Goal: Transaction & Acquisition: Download file/media

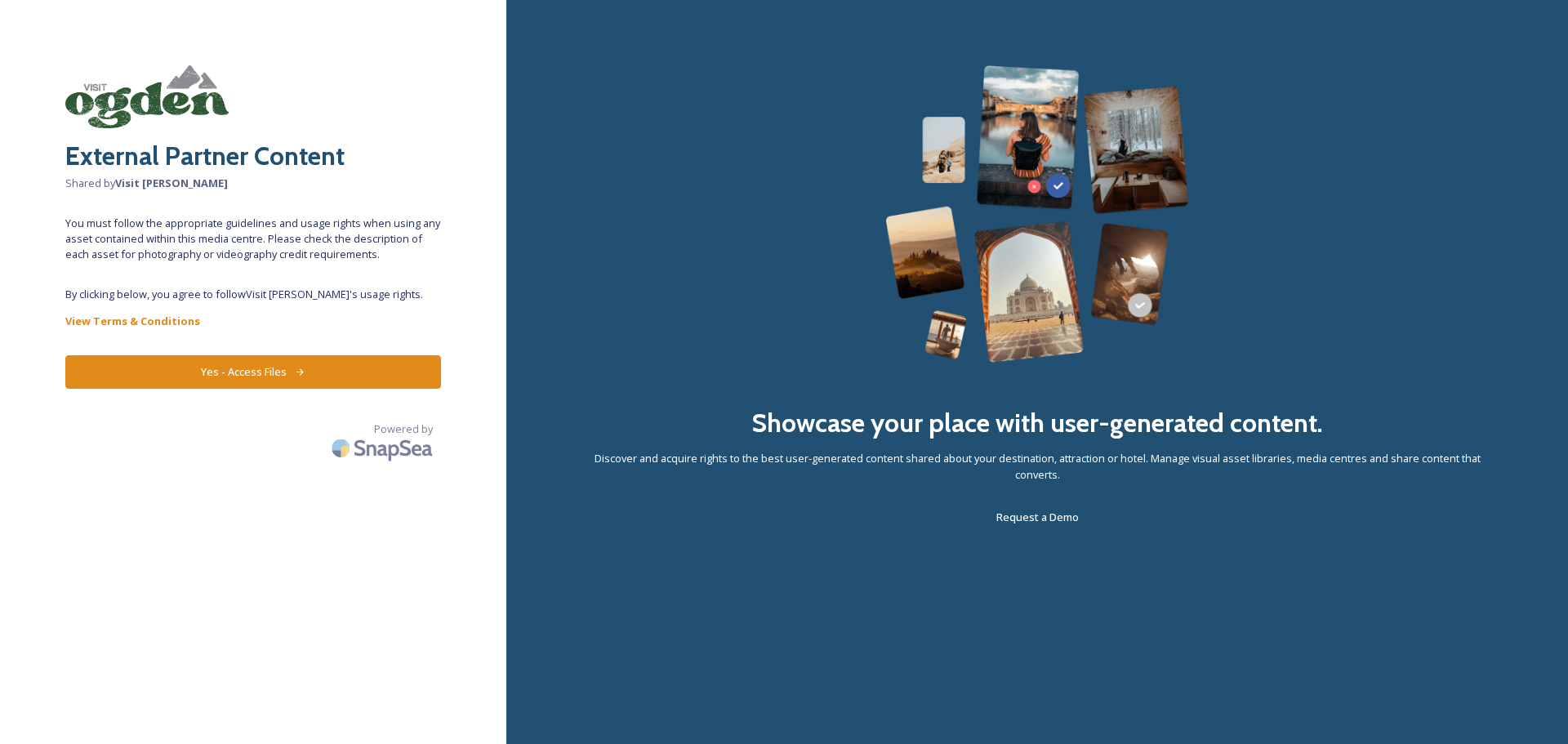
click at [276, 368] on button "Yes - Access Files" at bounding box center [253, 372] width 375 height 34
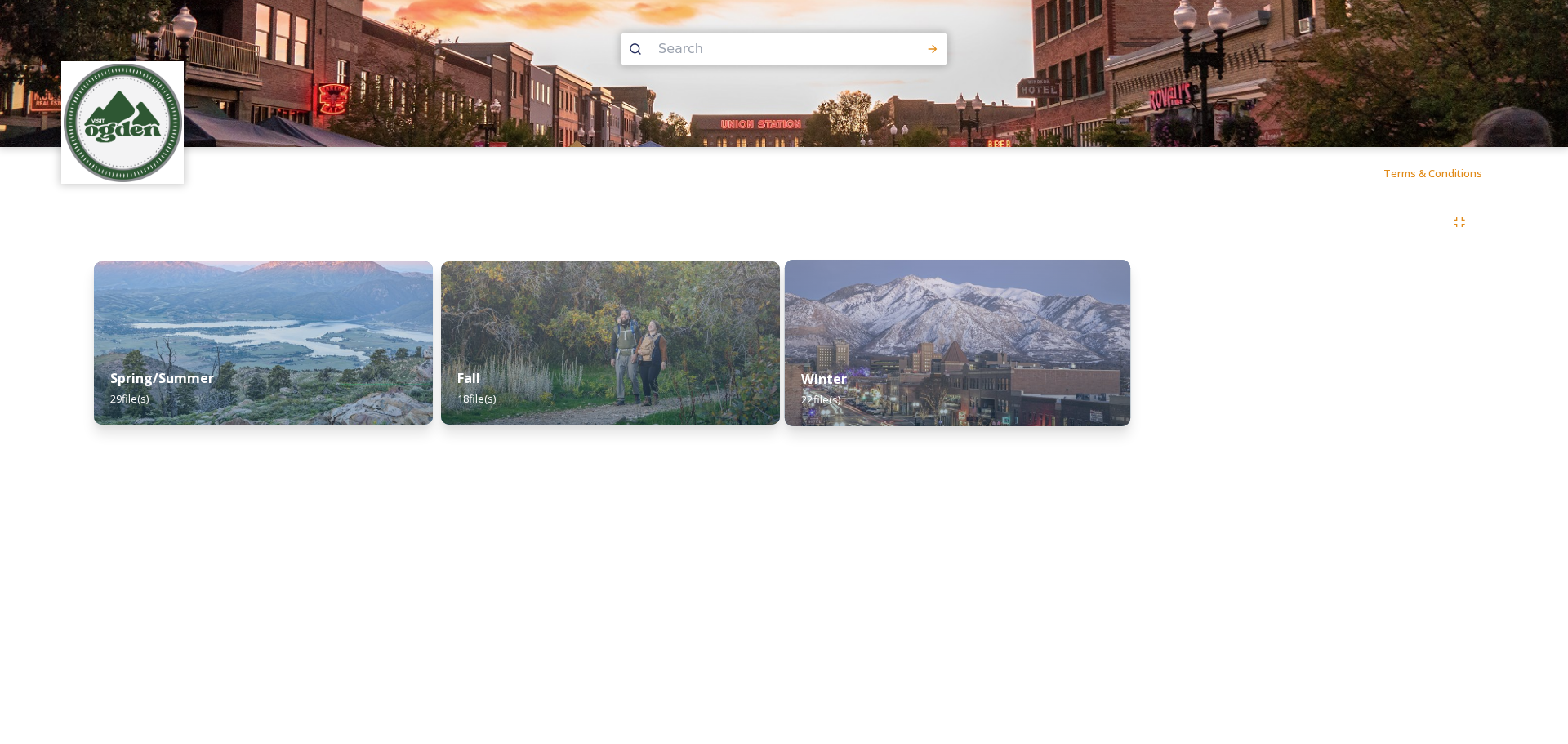
click at [982, 340] on img at bounding box center [957, 343] width 345 height 167
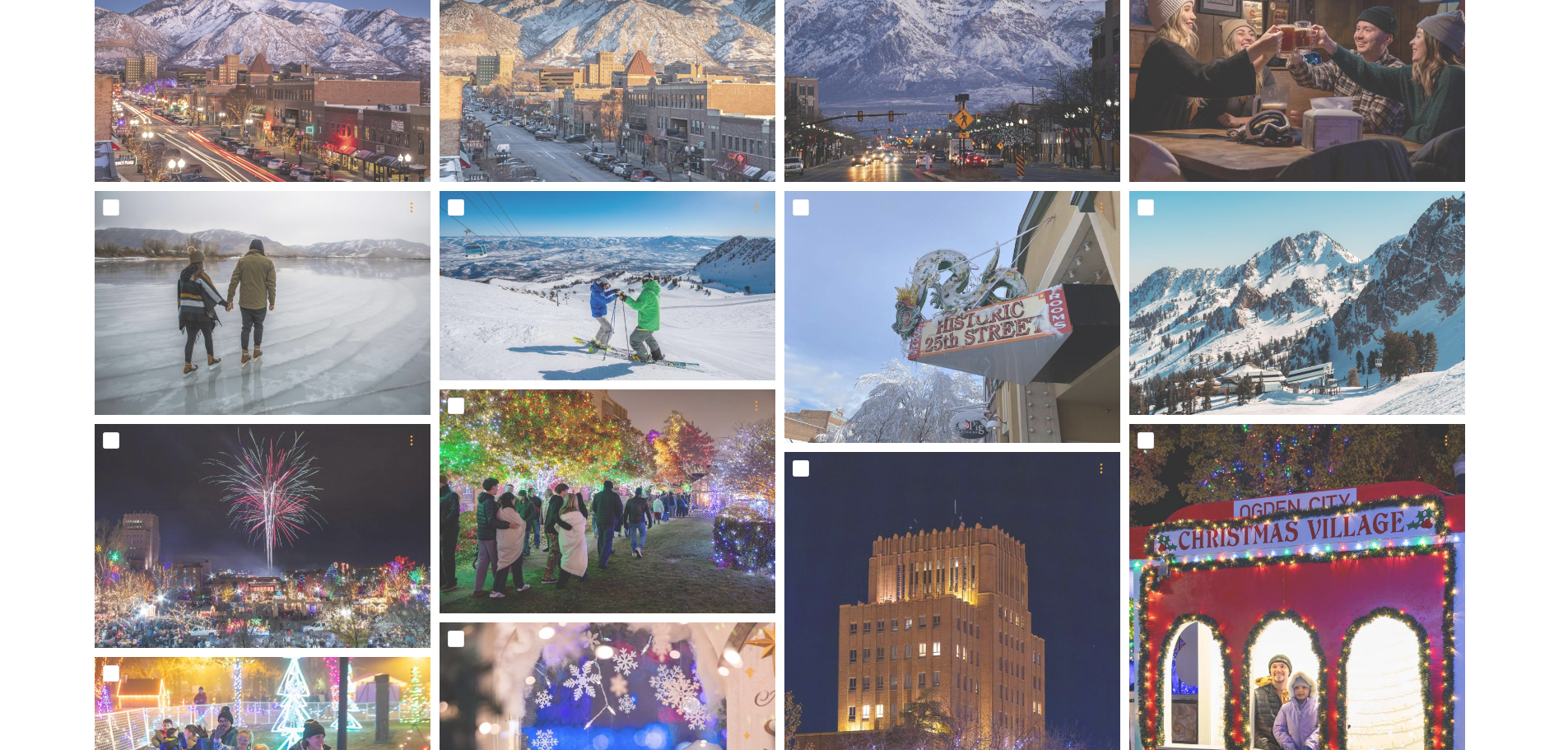
scroll to position [24, 0]
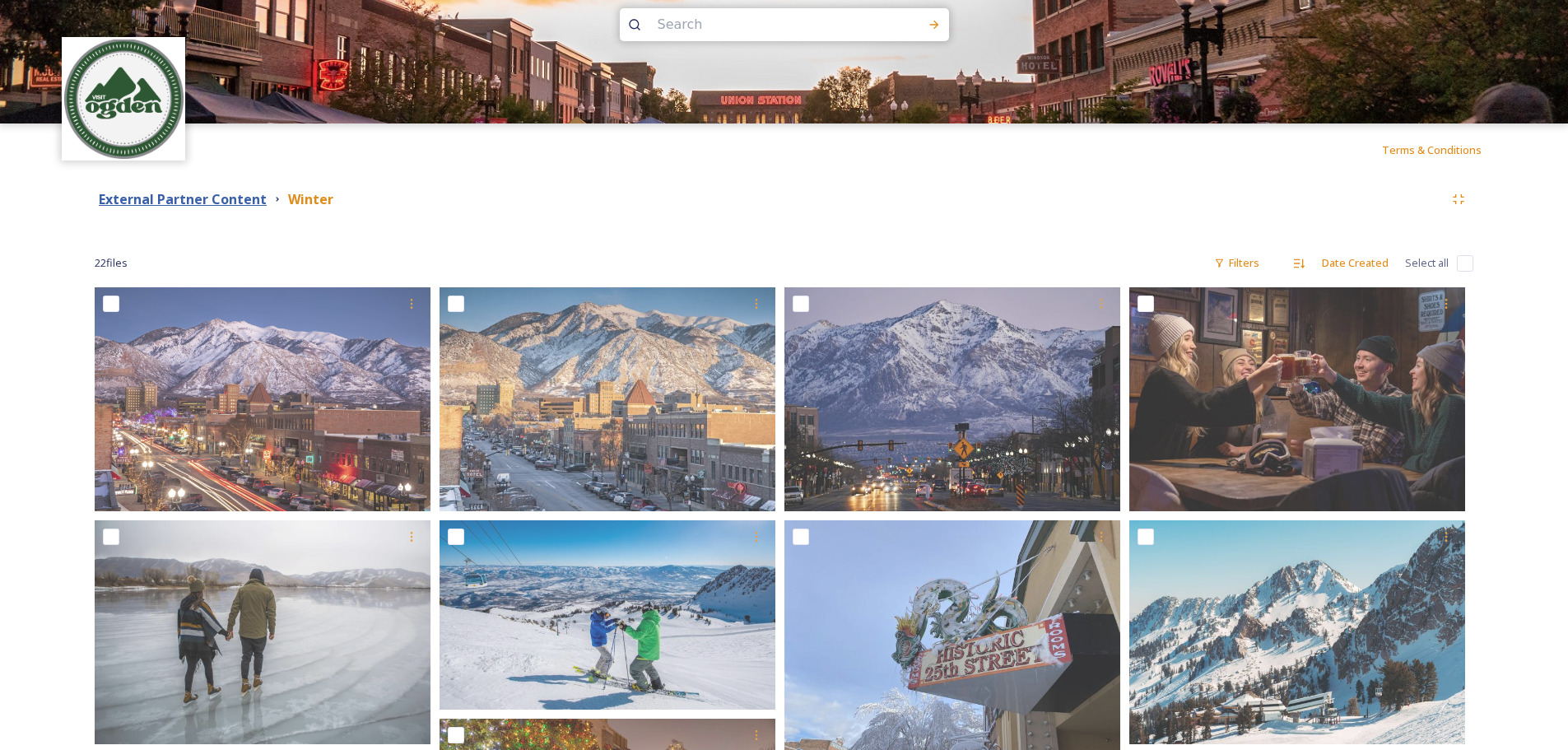
click at [253, 200] on strong "External Partner Content" at bounding box center [183, 199] width 168 height 18
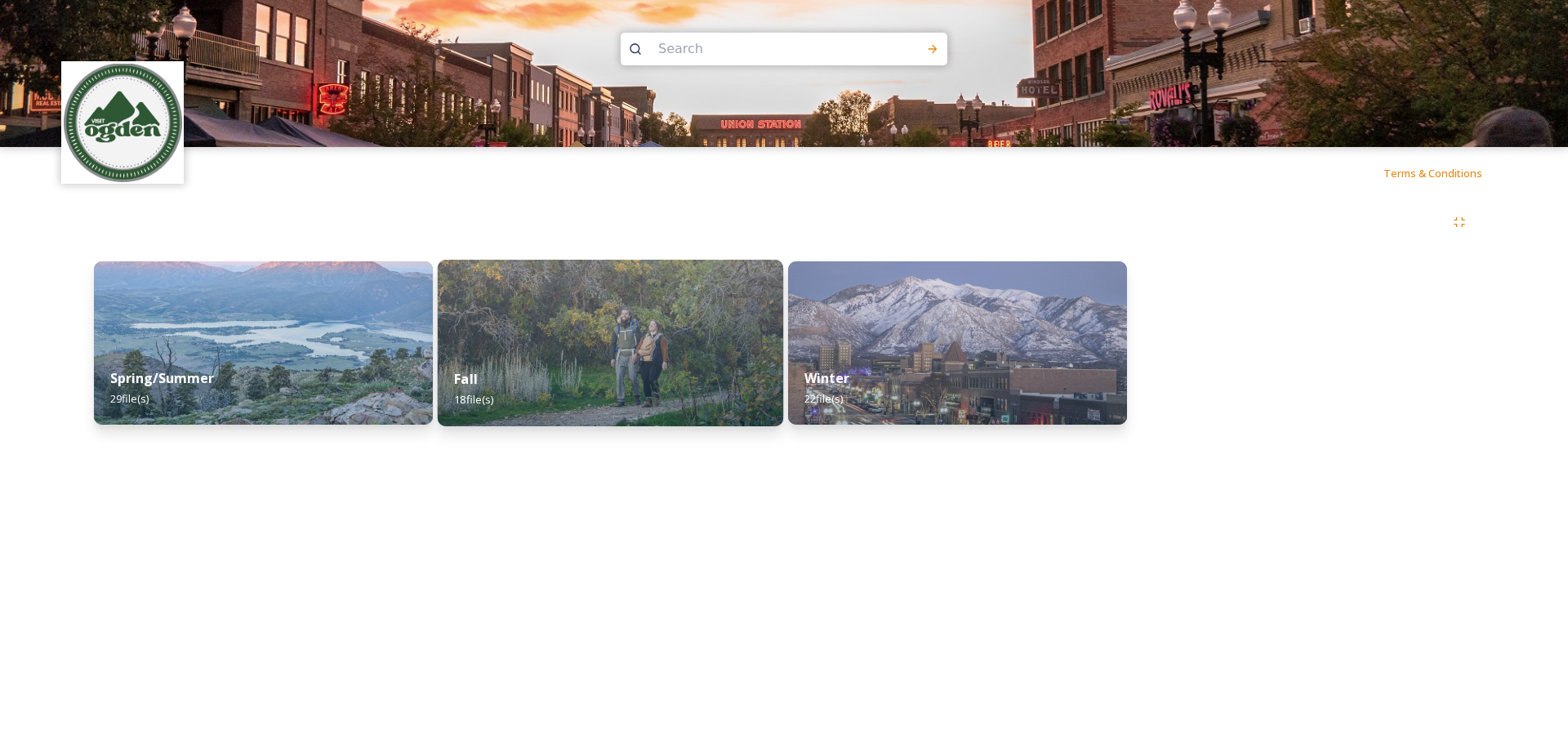
click at [675, 382] on div "Fall 18 file(s)" at bounding box center [610, 389] width 345 height 74
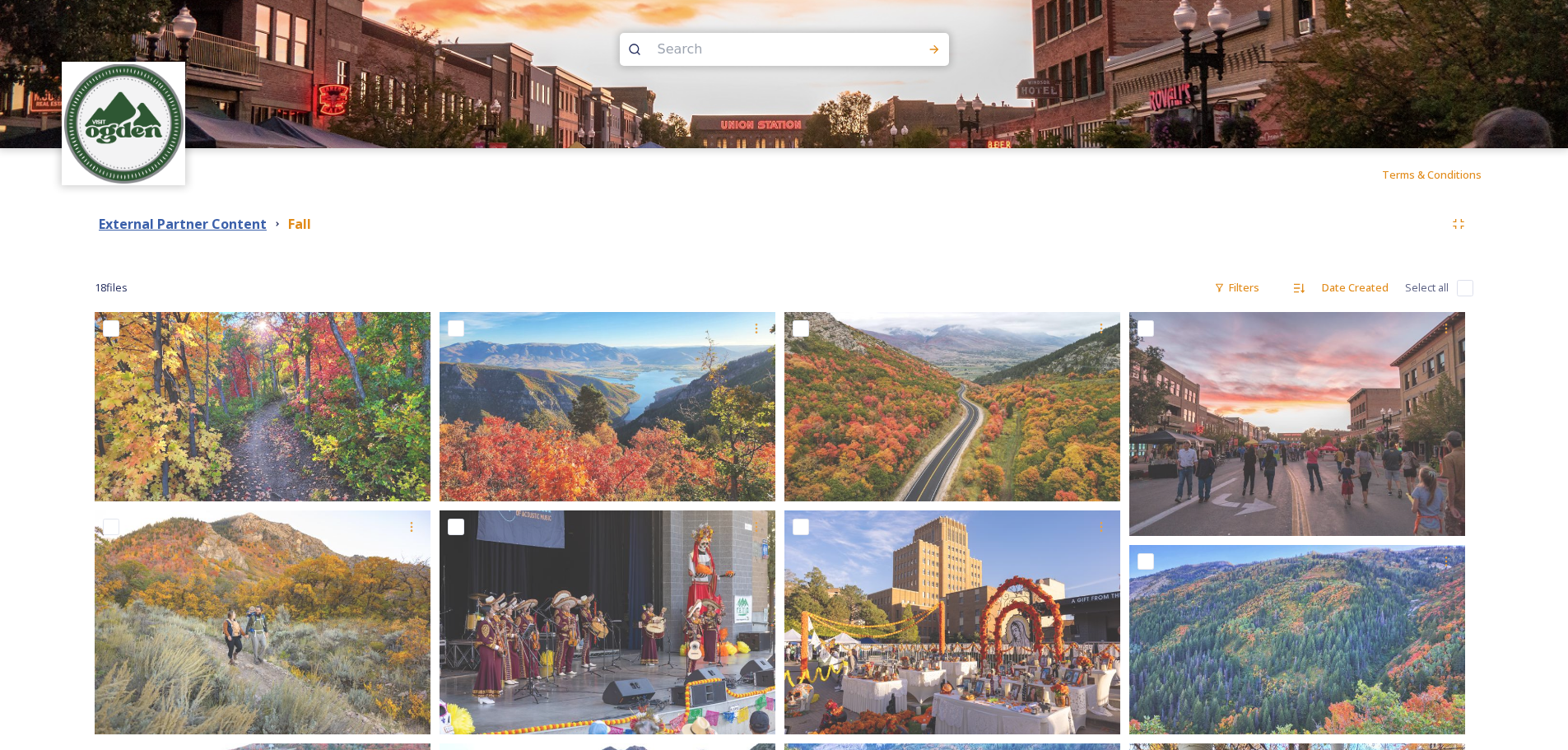
click at [236, 222] on strong "External Partner Content" at bounding box center [183, 224] width 168 height 18
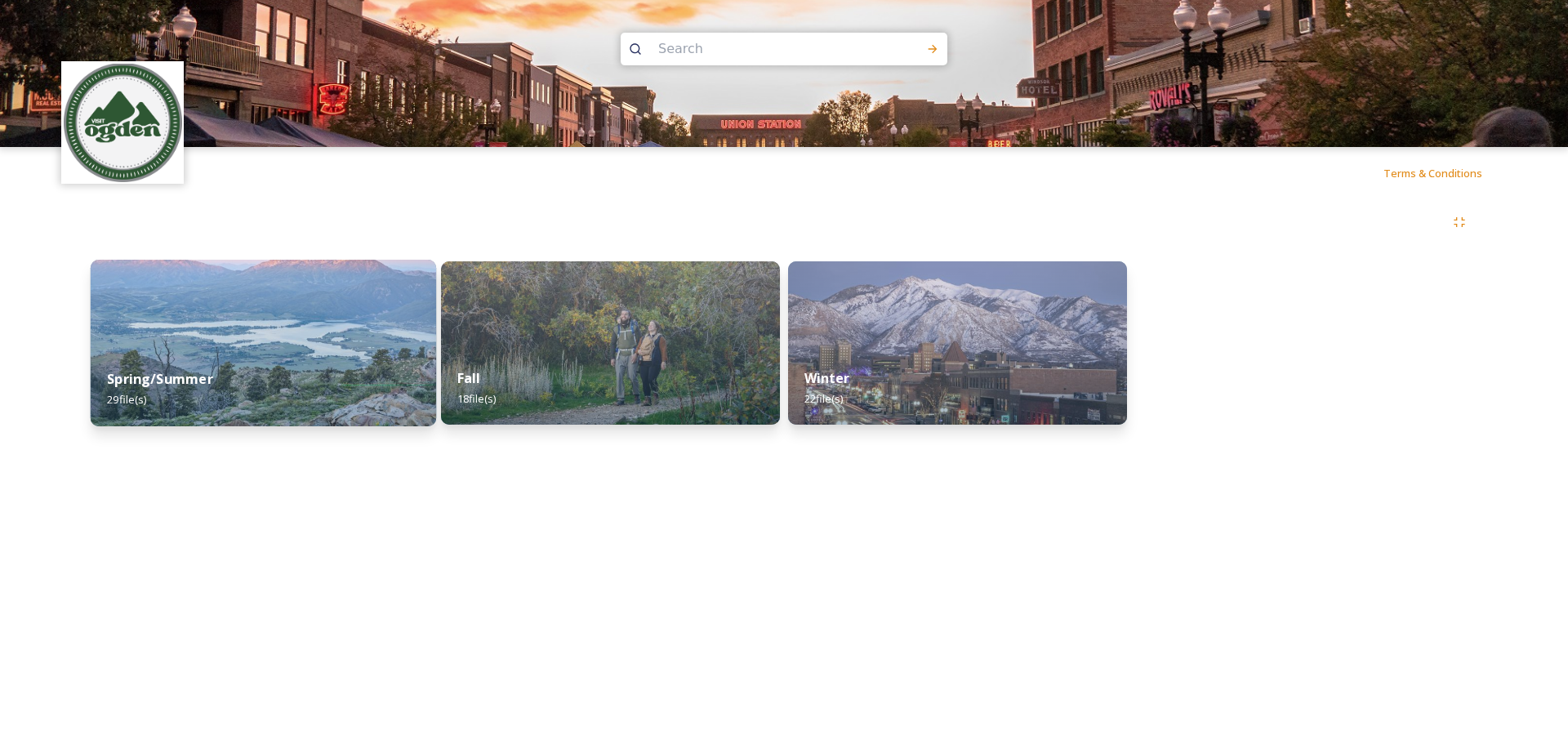
click at [269, 364] on div "Spring/Summer 29 file(s)" at bounding box center [263, 389] width 345 height 74
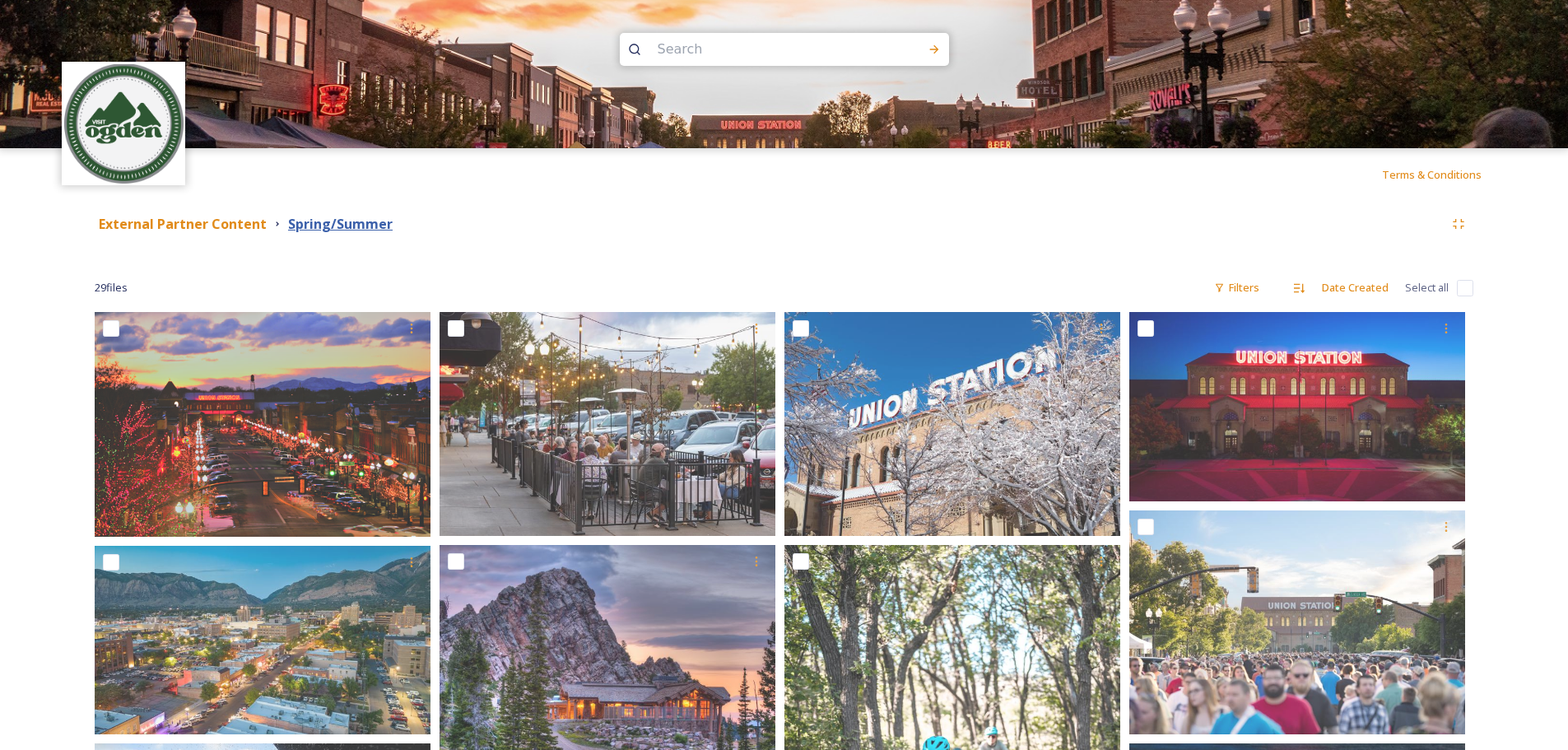
click at [315, 225] on strong "Spring/Summer" at bounding box center [340, 224] width 104 height 18
click at [221, 224] on strong "External Partner Content" at bounding box center [183, 224] width 168 height 18
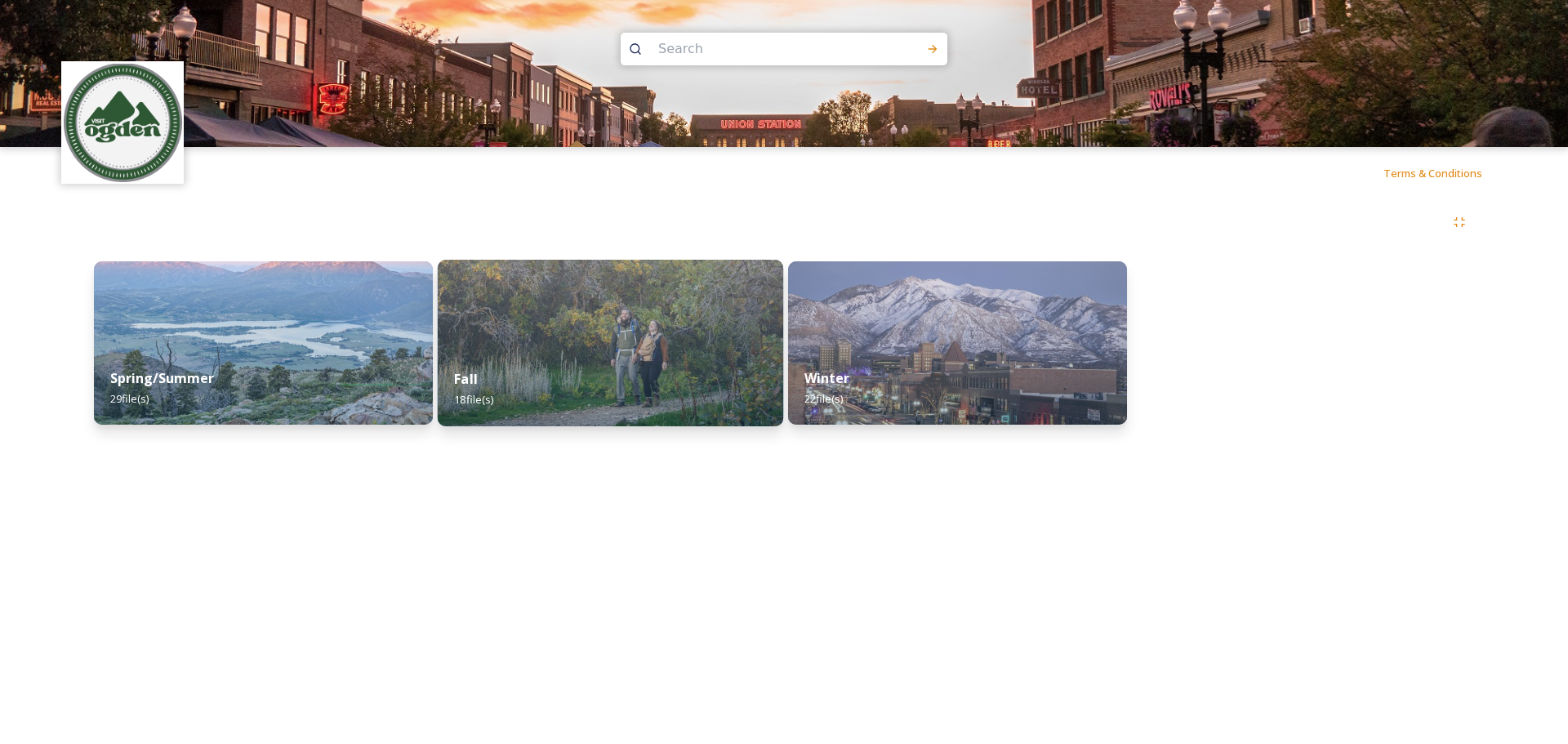
click at [568, 328] on img at bounding box center [610, 343] width 345 height 167
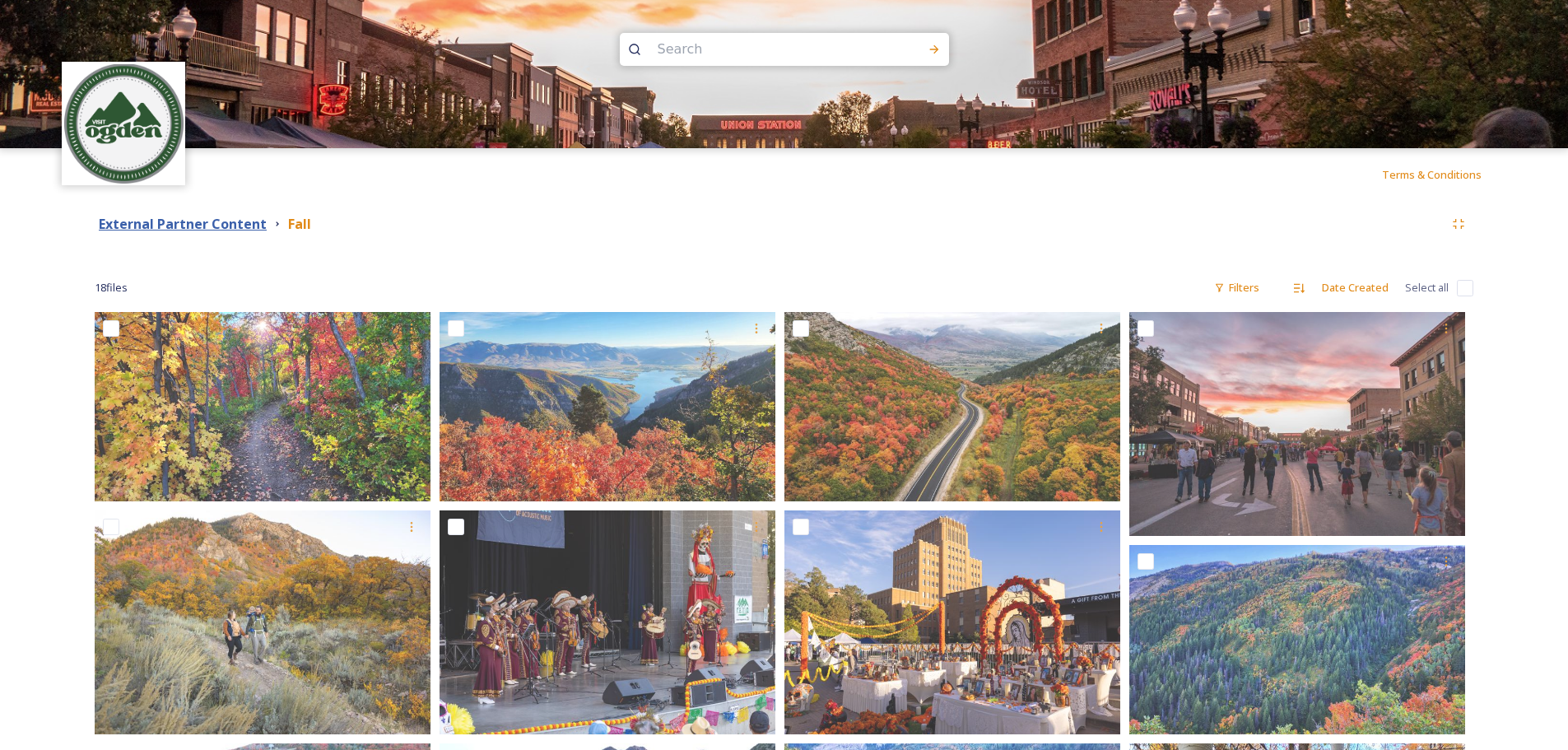
click at [216, 223] on strong "External Partner Content" at bounding box center [183, 224] width 168 height 18
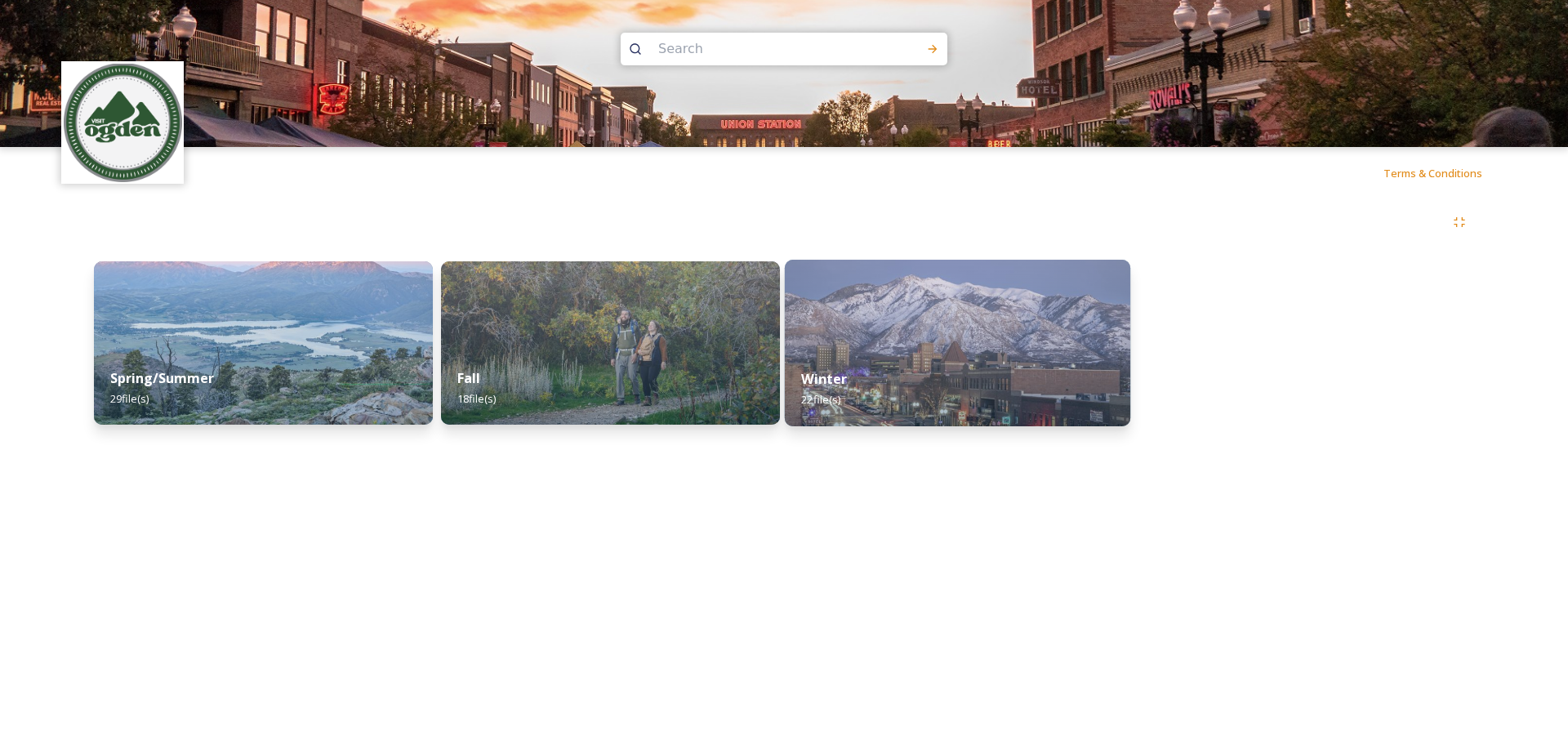
click at [891, 304] on img at bounding box center [957, 343] width 345 height 167
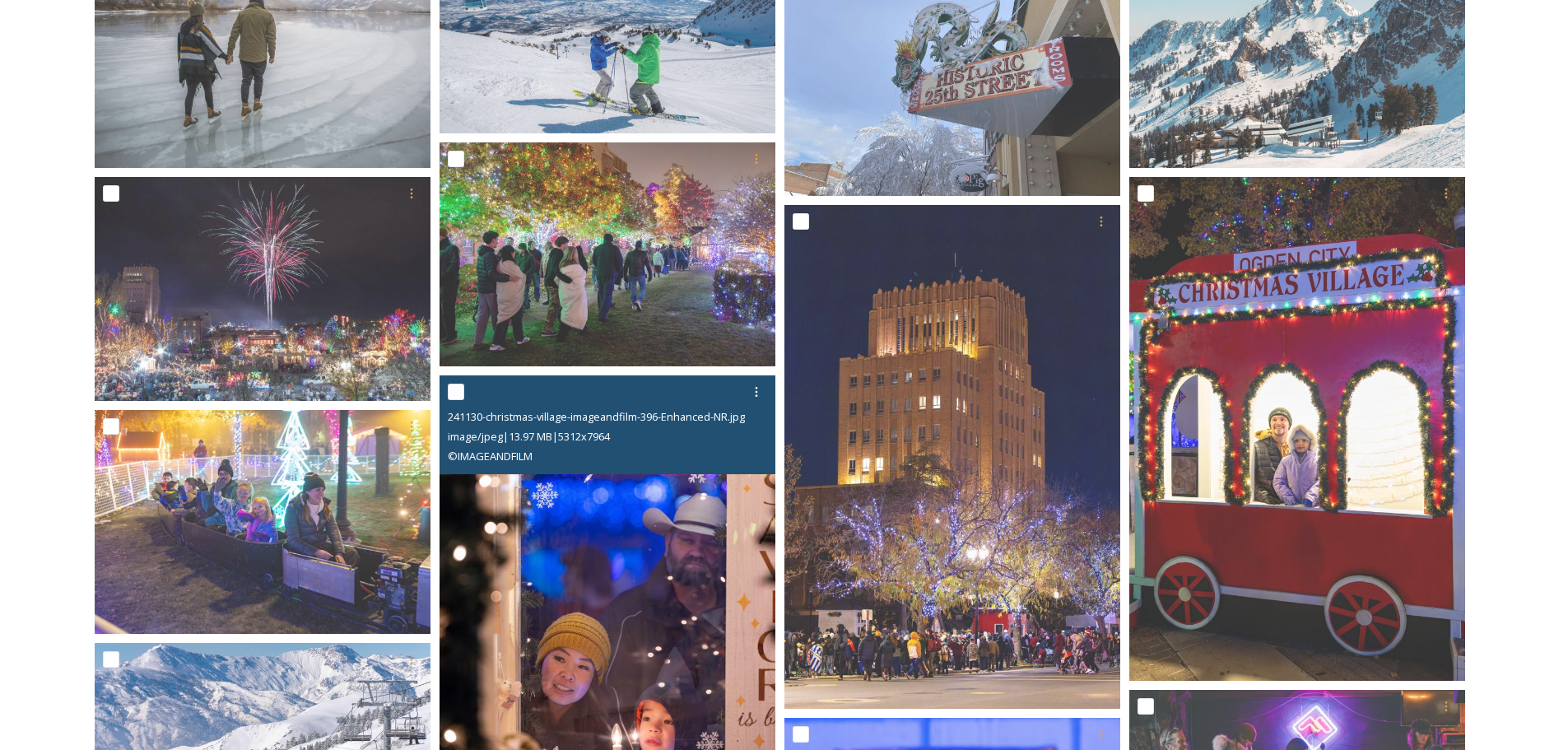
scroll to position [437, 0]
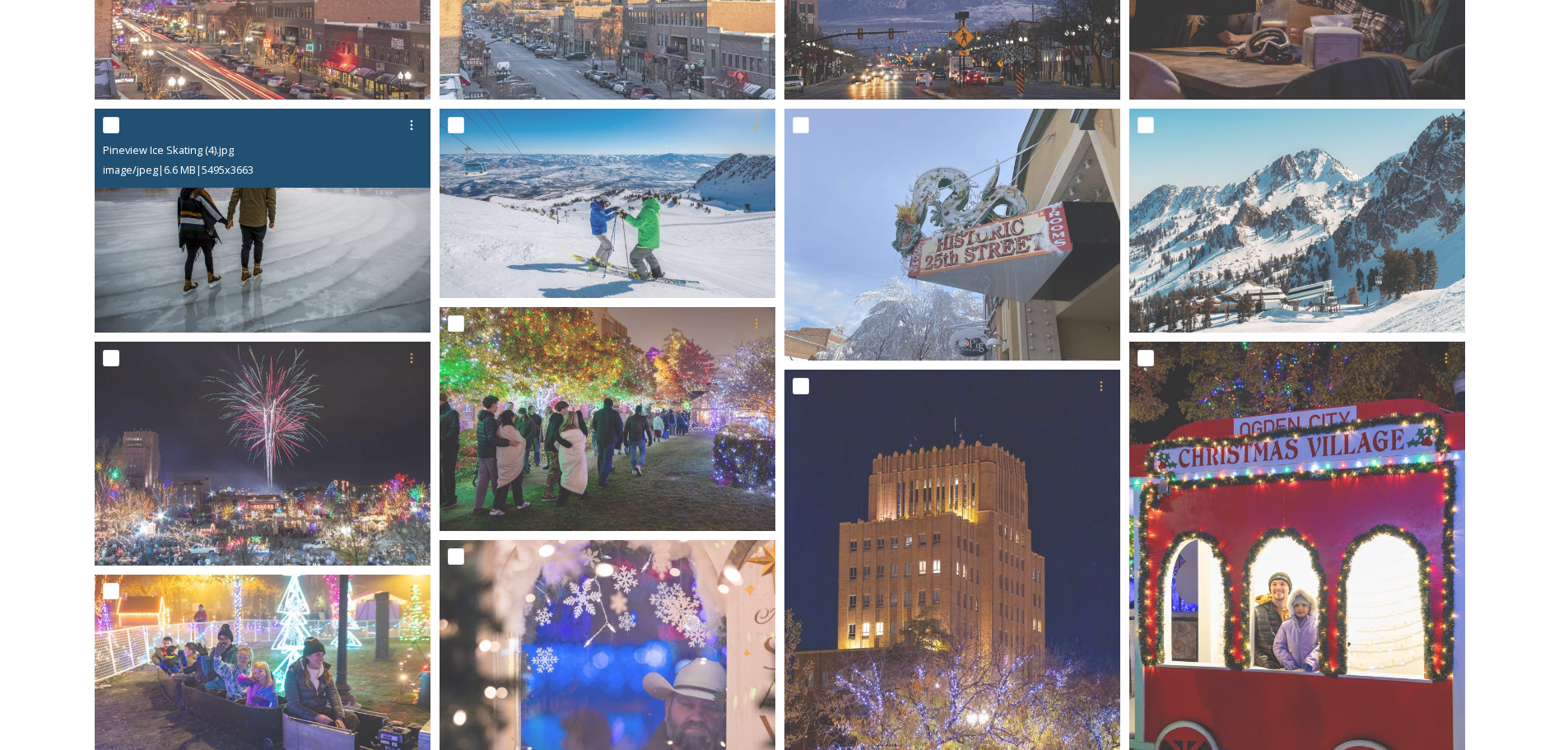
click at [114, 124] on input "checkbox" at bounding box center [110, 124] width 17 height 17
checkbox input "true"
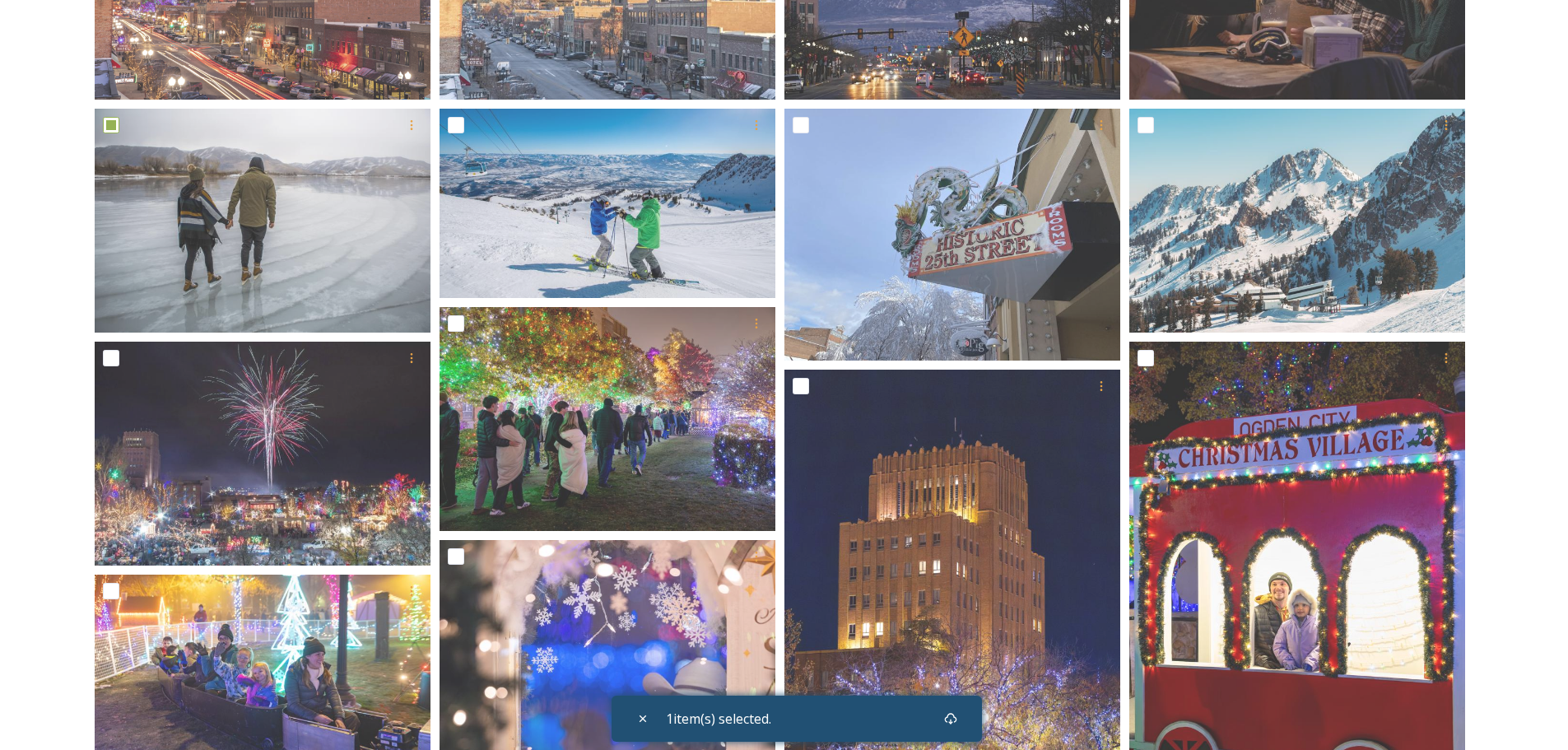
scroll to position [354, 0]
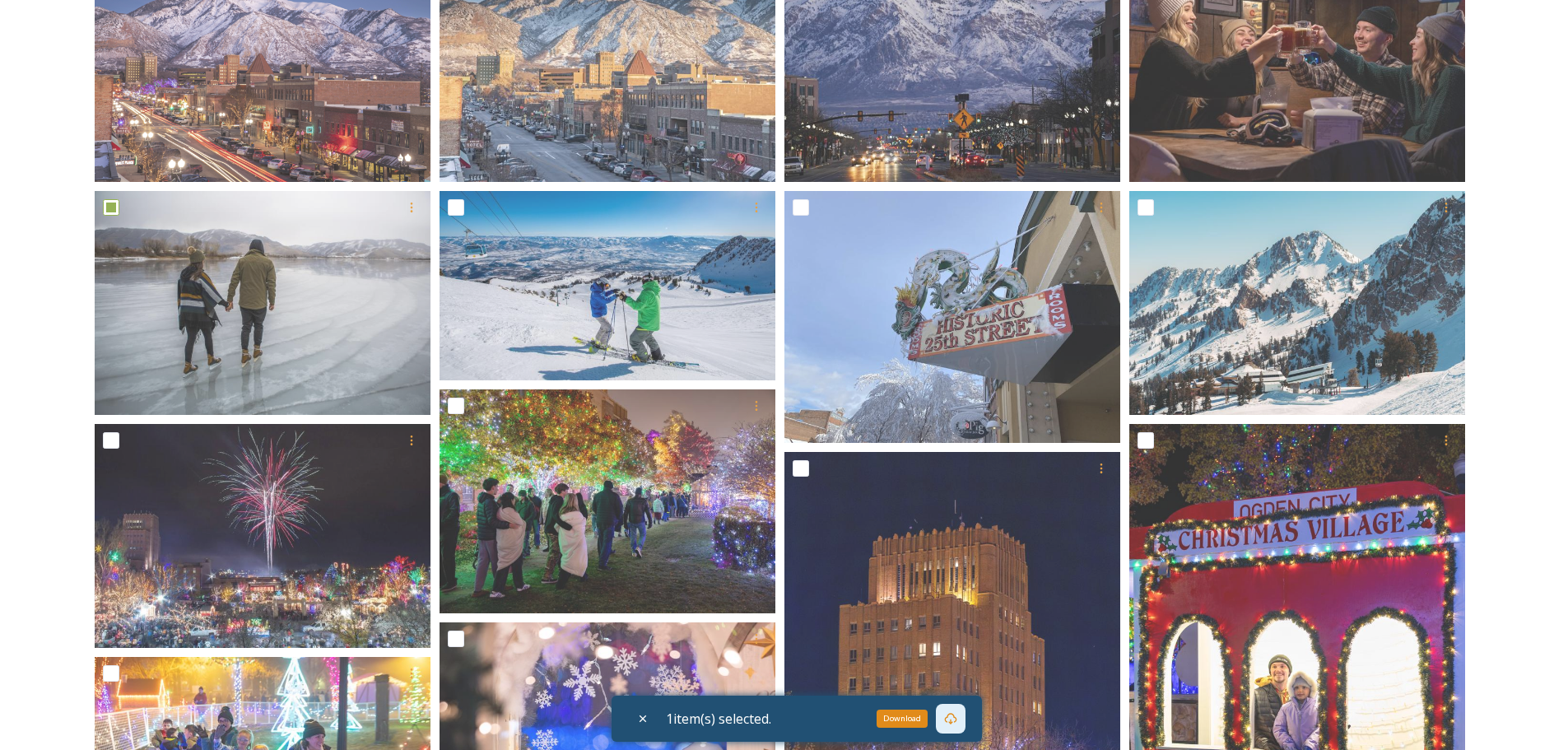
click at [957, 651] on icon at bounding box center [951, 719] width 13 height 13
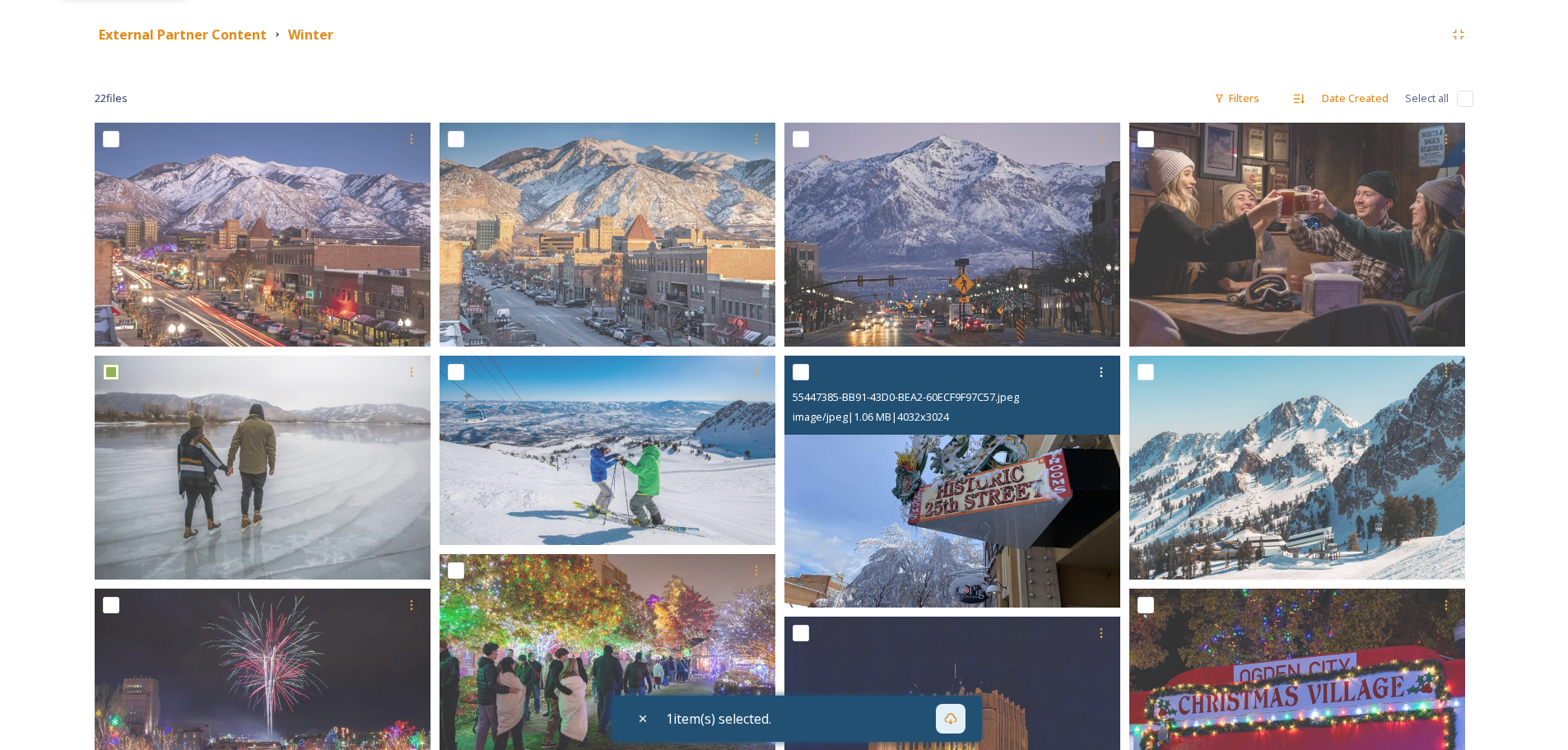
scroll to position [271, 0]
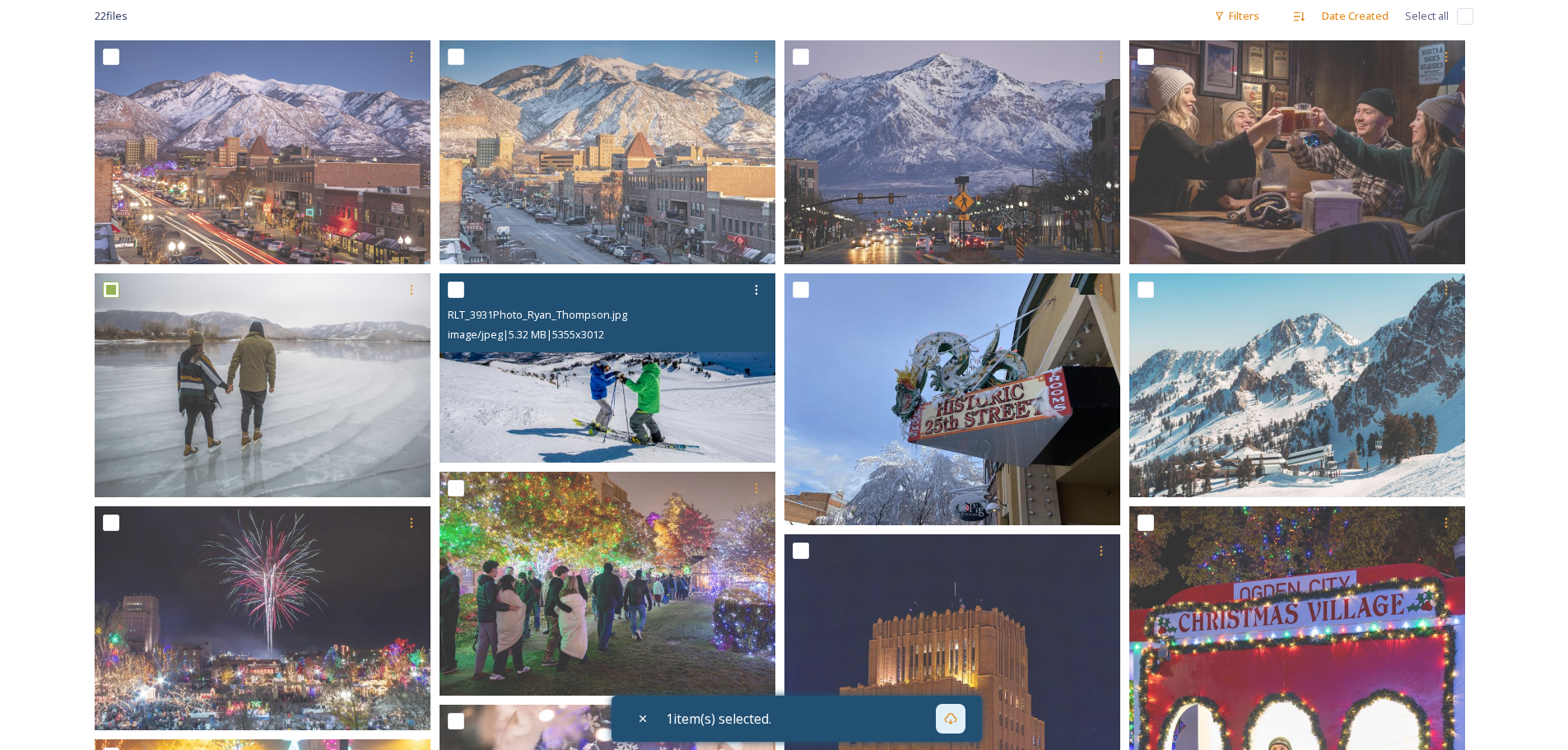
click at [460, 297] on input "checkbox" at bounding box center [456, 290] width 17 height 17
checkbox input "true"
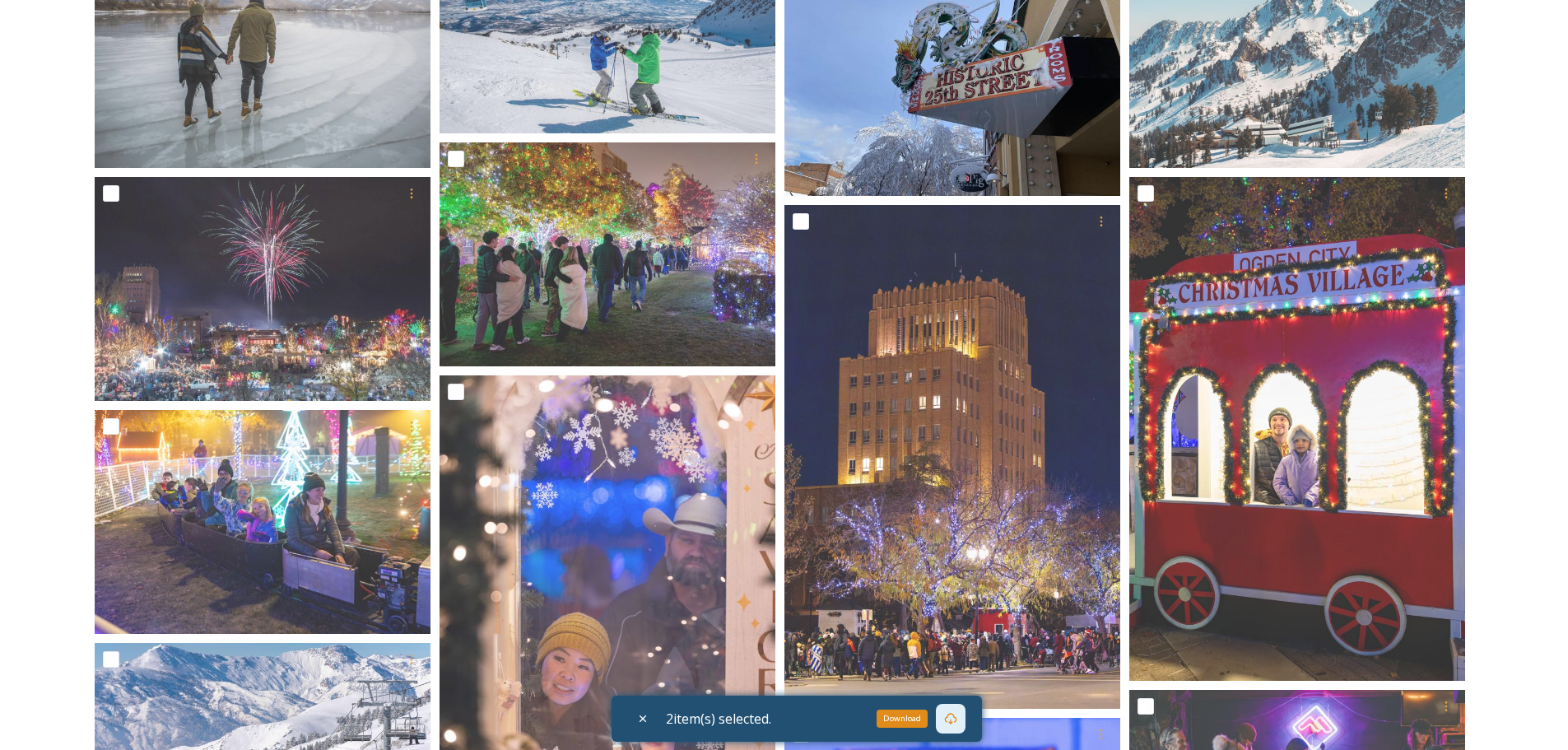
scroll to position [766, 0]
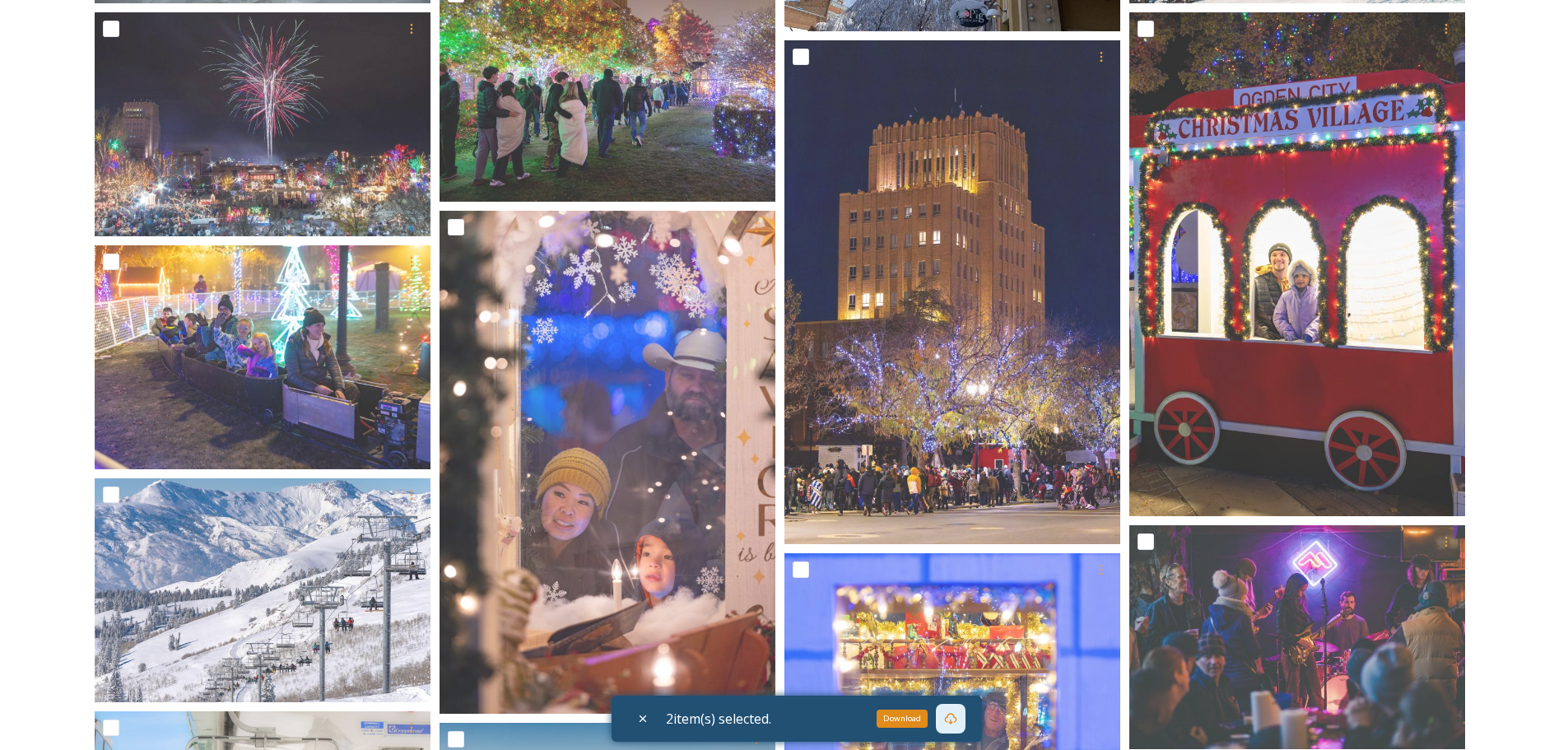
click at [957, 651] on icon at bounding box center [951, 719] width 13 height 13
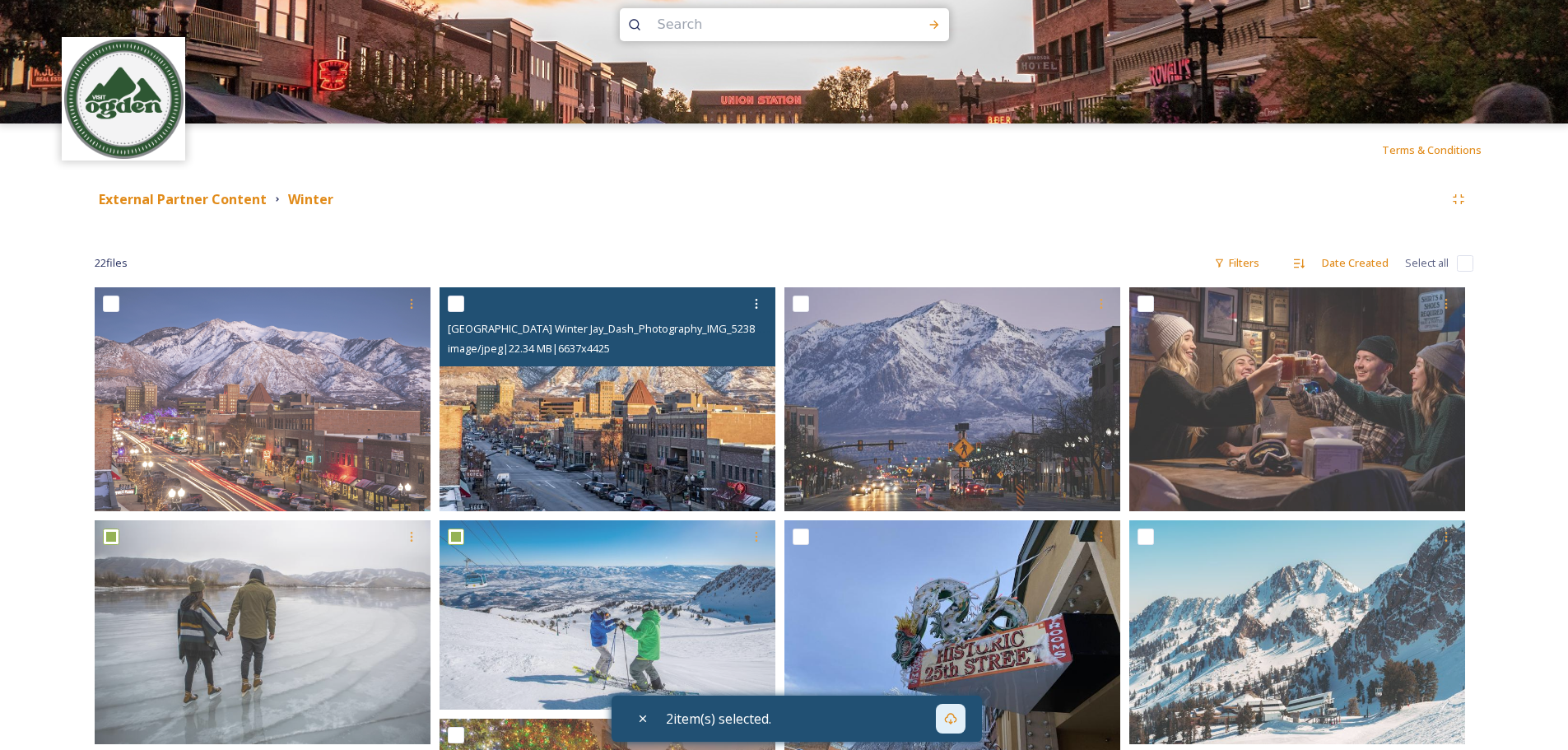
scroll to position [0, 0]
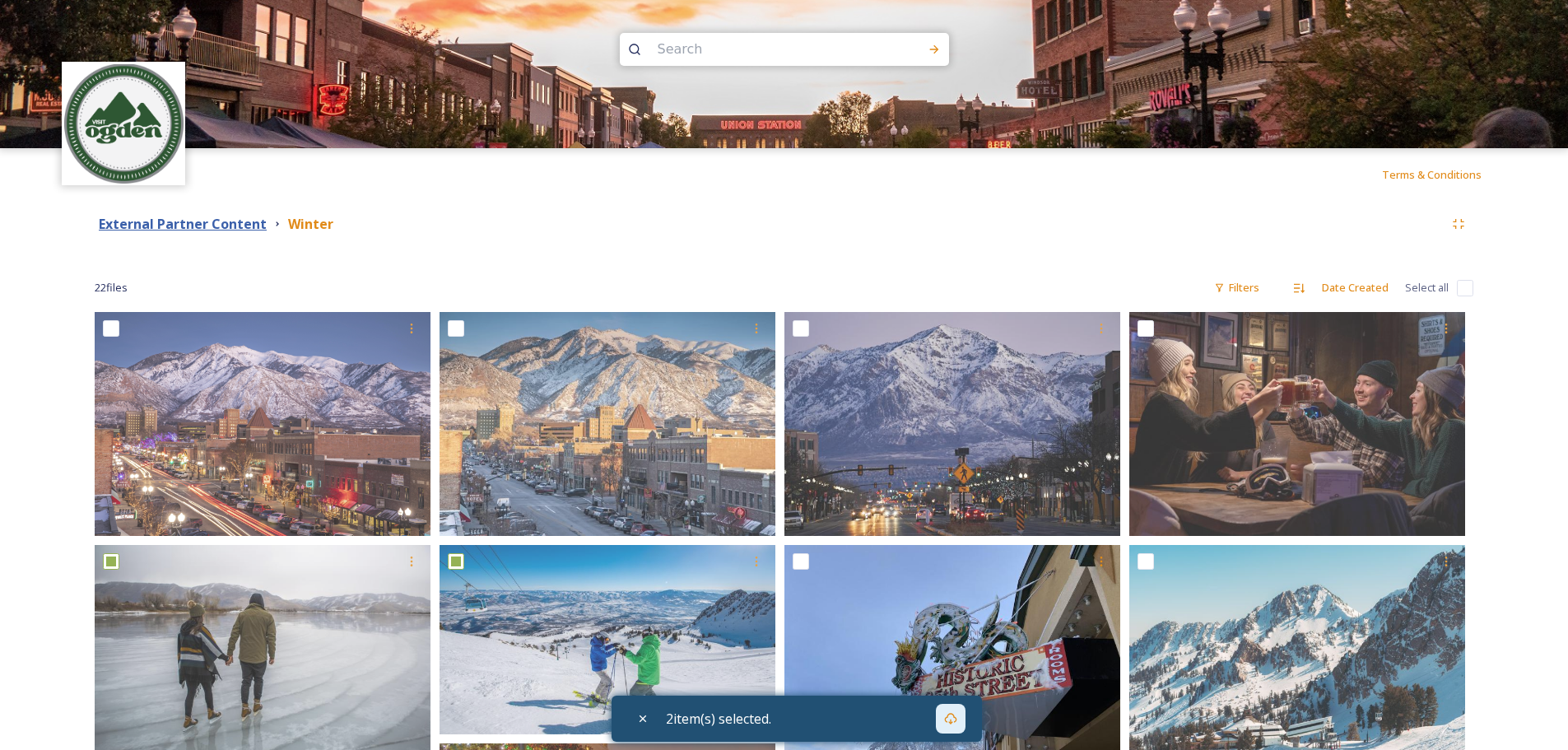
click at [231, 229] on strong "External Partner Content" at bounding box center [183, 224] width 168 height 18
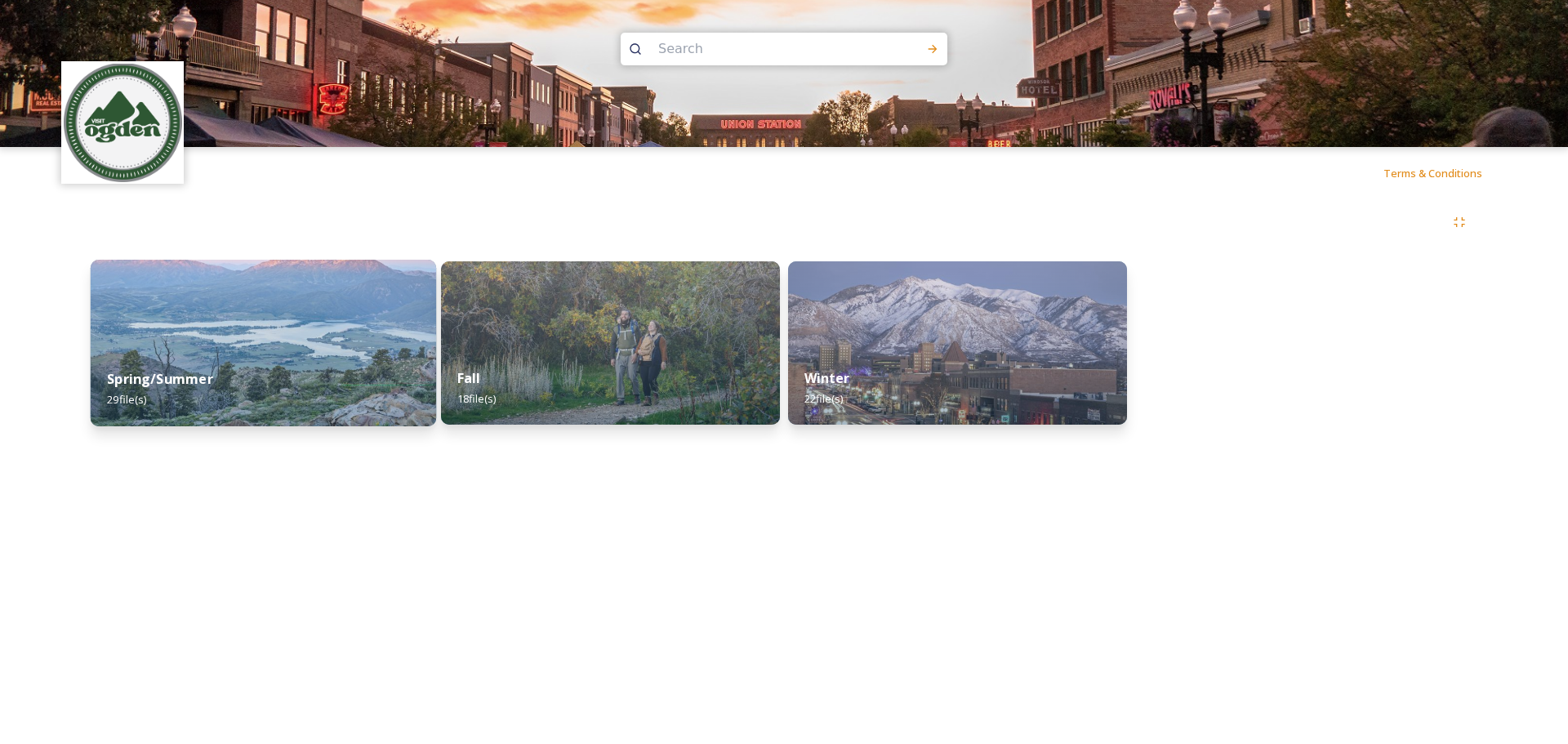
click at [306, 328] on img at bounding box center [263, 343] width 345 height 167
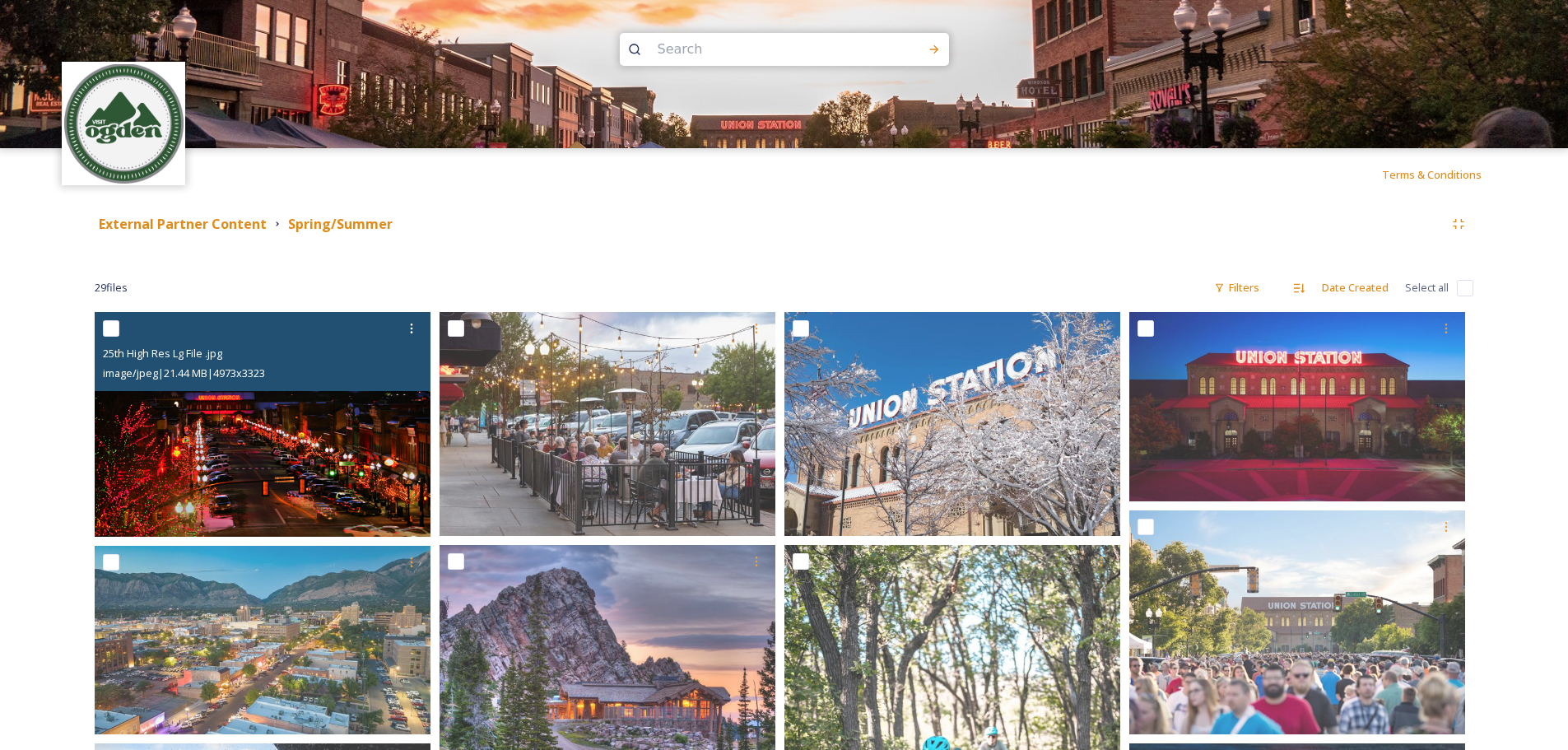
click at [113, 329] on input "checkbox" at bounding box center [110, 328] width 17 height 17
checkbox input "true"
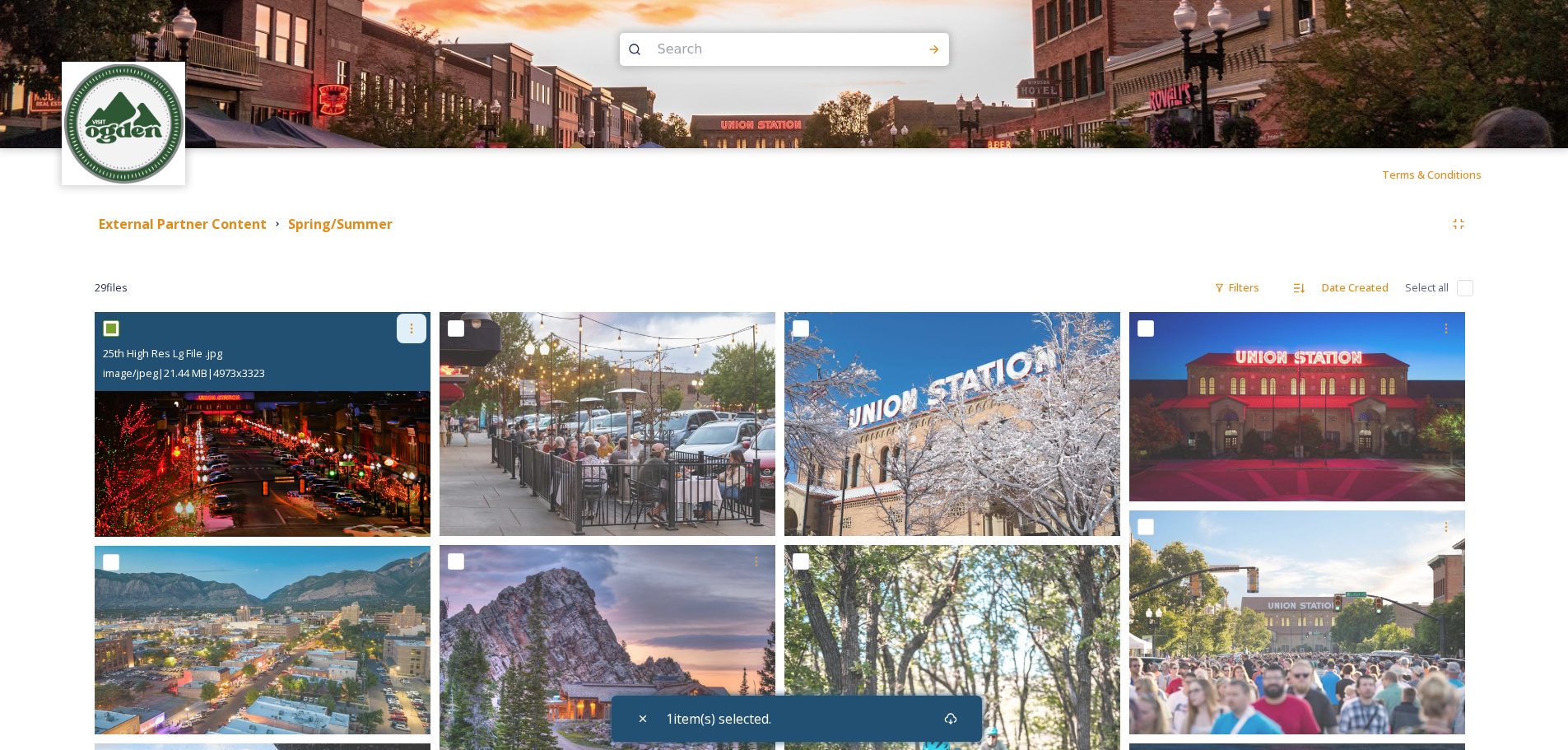
click at [416, 332] on icon at bounding box center [411, 328] width 13 height 13
click at [403, 394] on span "Download" at bounding box center [392, 397] width 50 height 16
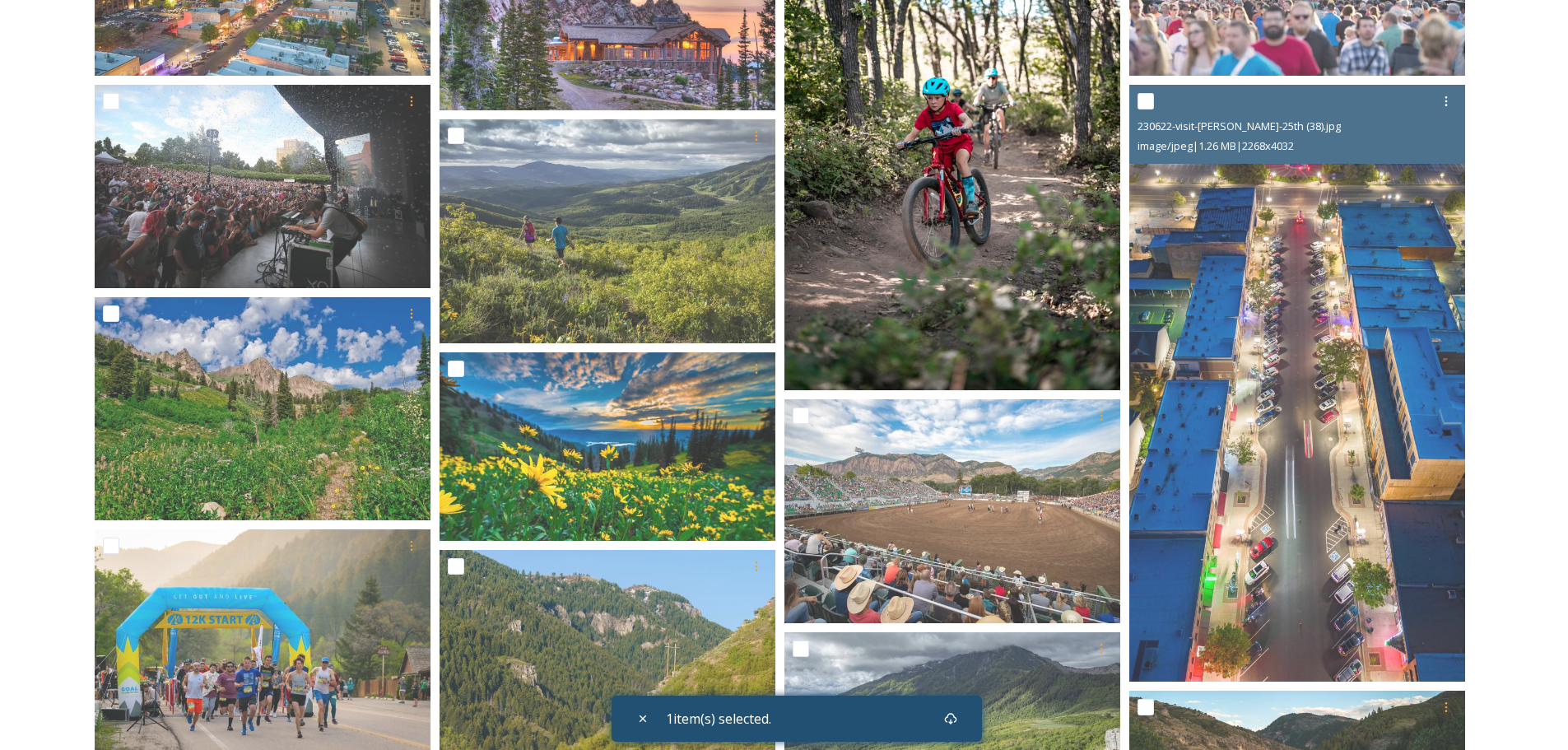
scroll to position [412, 0]
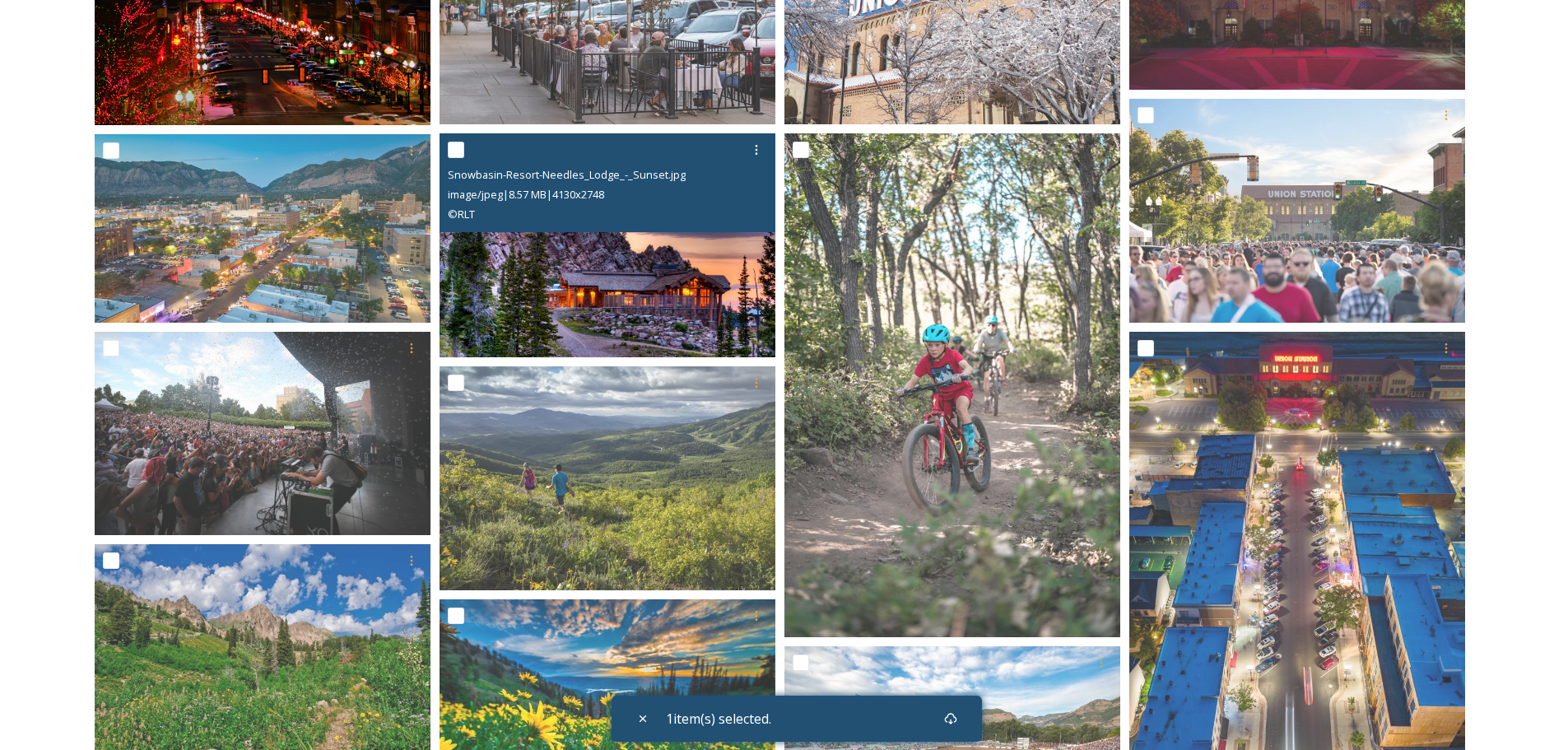
click at [455, 152] on input "checkbox" at bounding box center [456, 150] width 17 height 17
checkbox input "true"
click at [757, 161] on div at bounding box center [757, 150] width 30 height 30
click at [736, 181] on span "View File" at bounding box center [733, 185] width 43 height 16
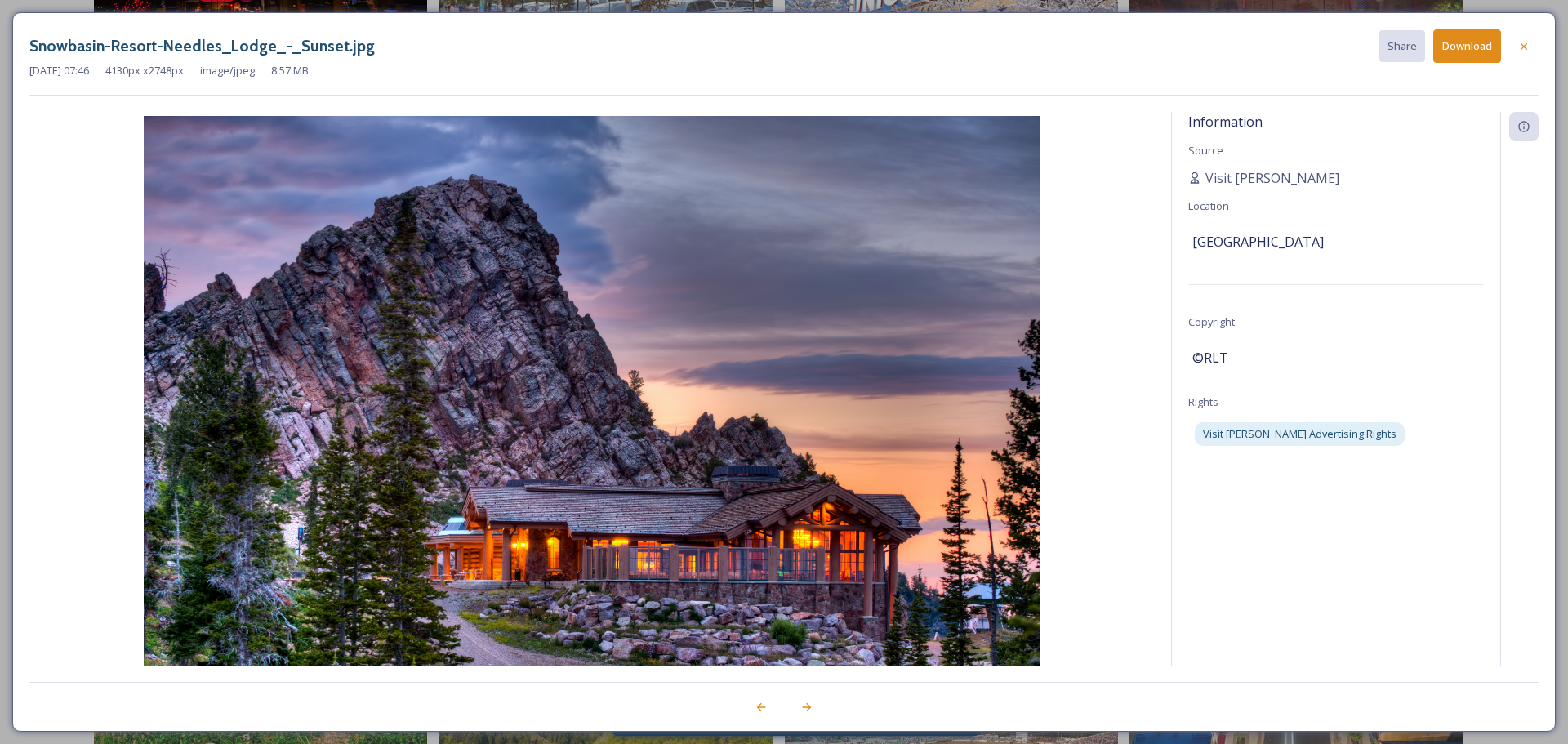
click at [1254, 36] on button "Download" at bounding box center [1467, 46] width 68 height 34
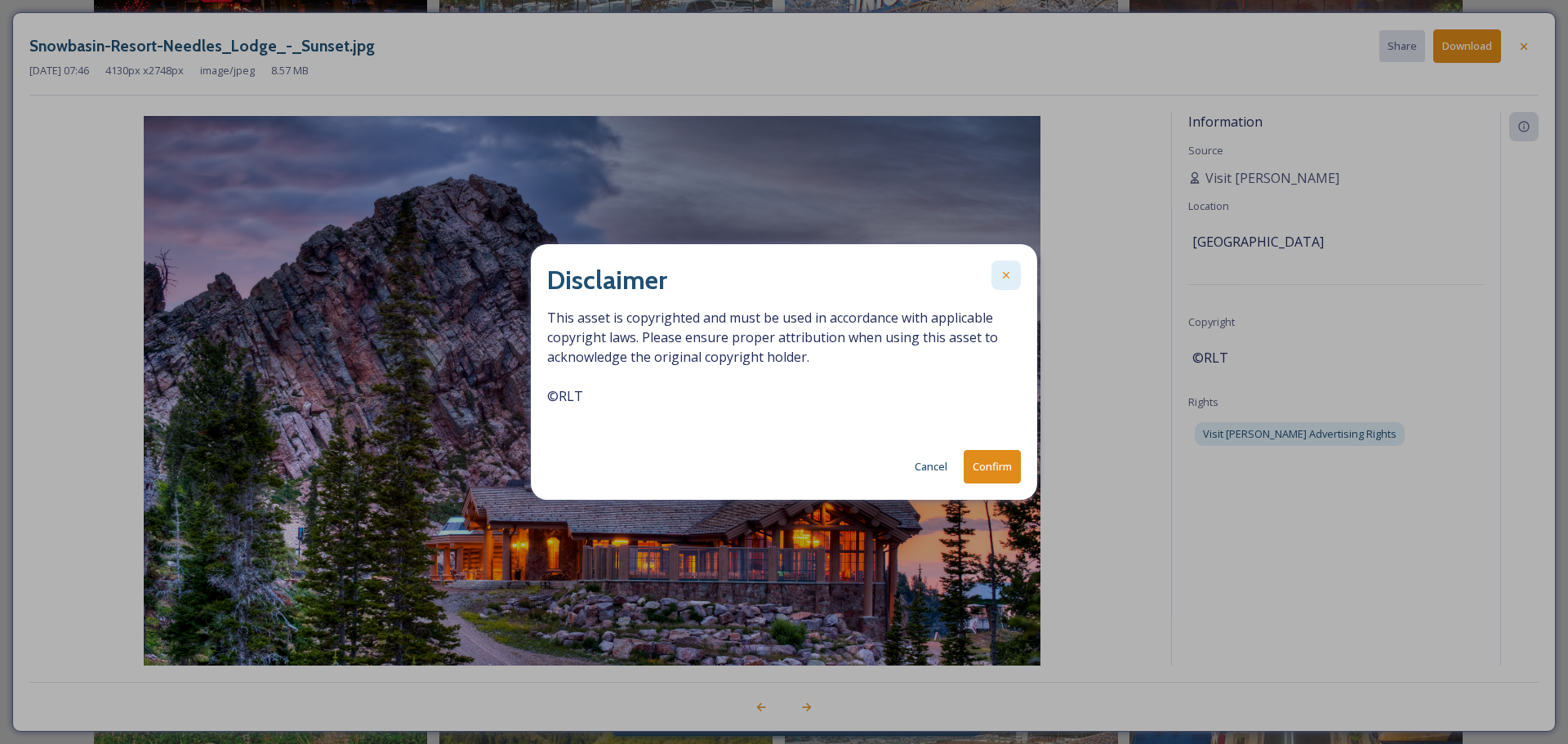
click at [1002, 275] on icon at bounding box center [1005, 274] width 13 height 13
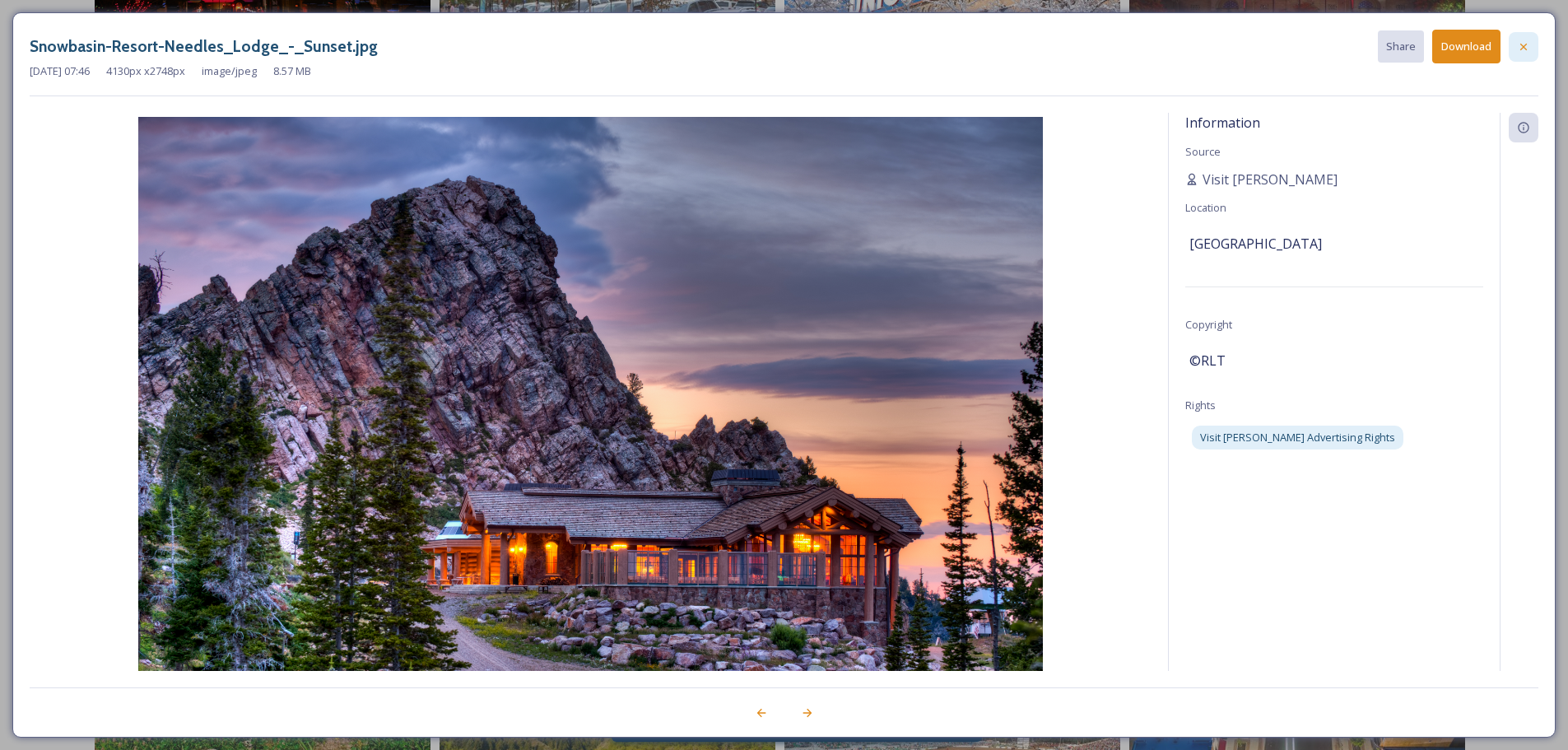
click at [1264, 44] on div at bounding box center [1524, 47] width 30 height 30
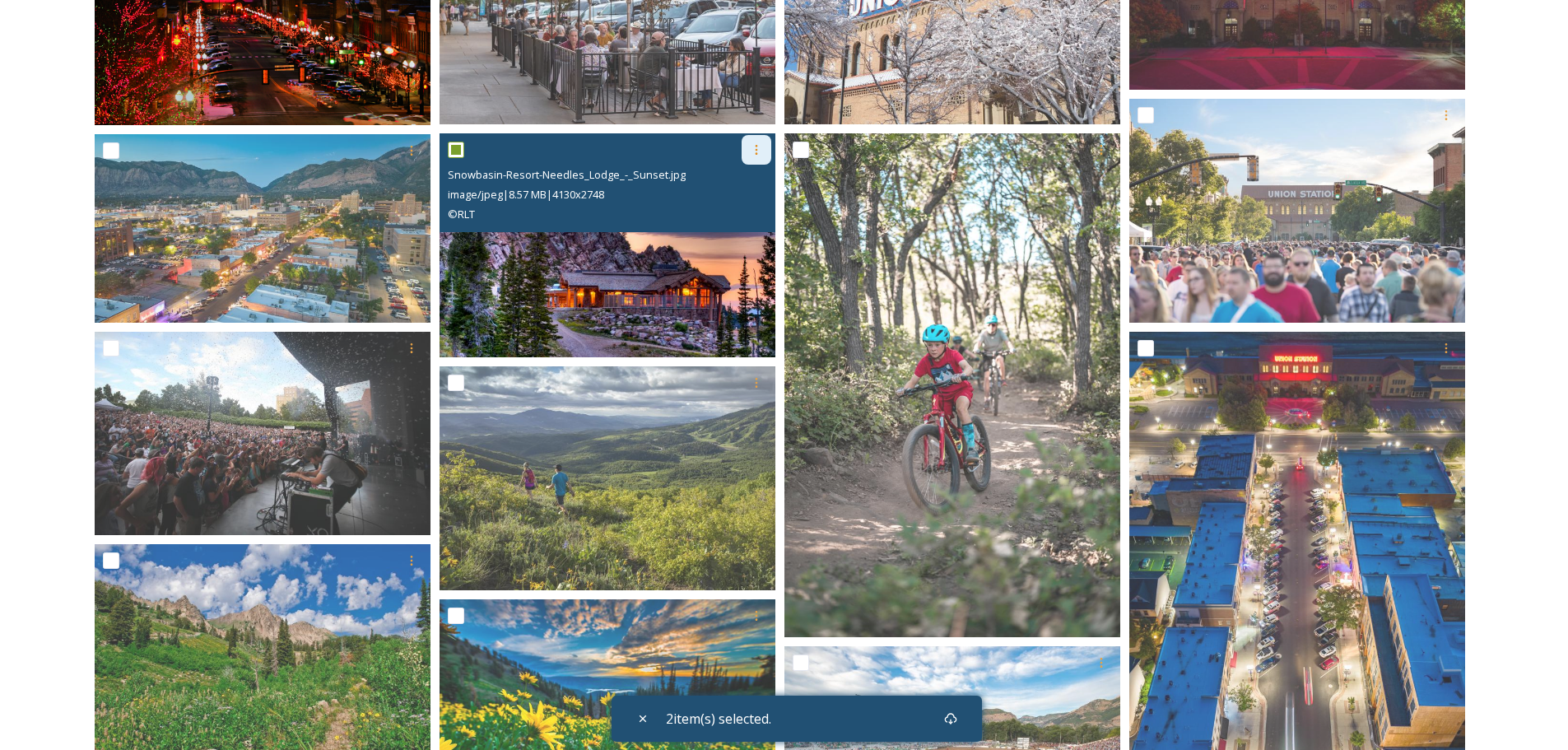
click at [757, 152] on icon at bounding box center [756, 150] width 13 height 13
click at [744, 182] on span "View File" at bounding box center [733, 185] width 43 height 16
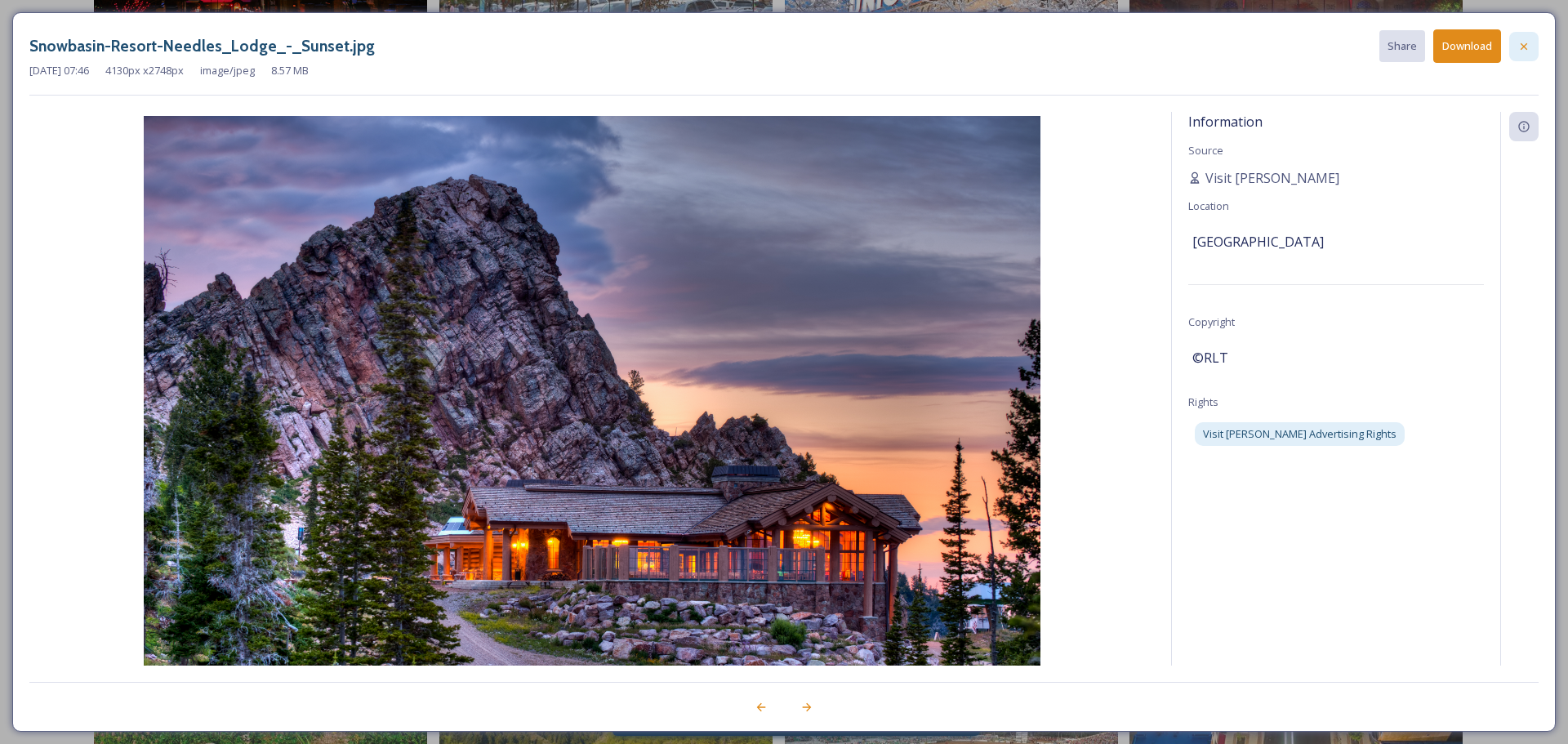
click at [1254, 47] on icon at bounding box center [1523, 46] width 13 height 13
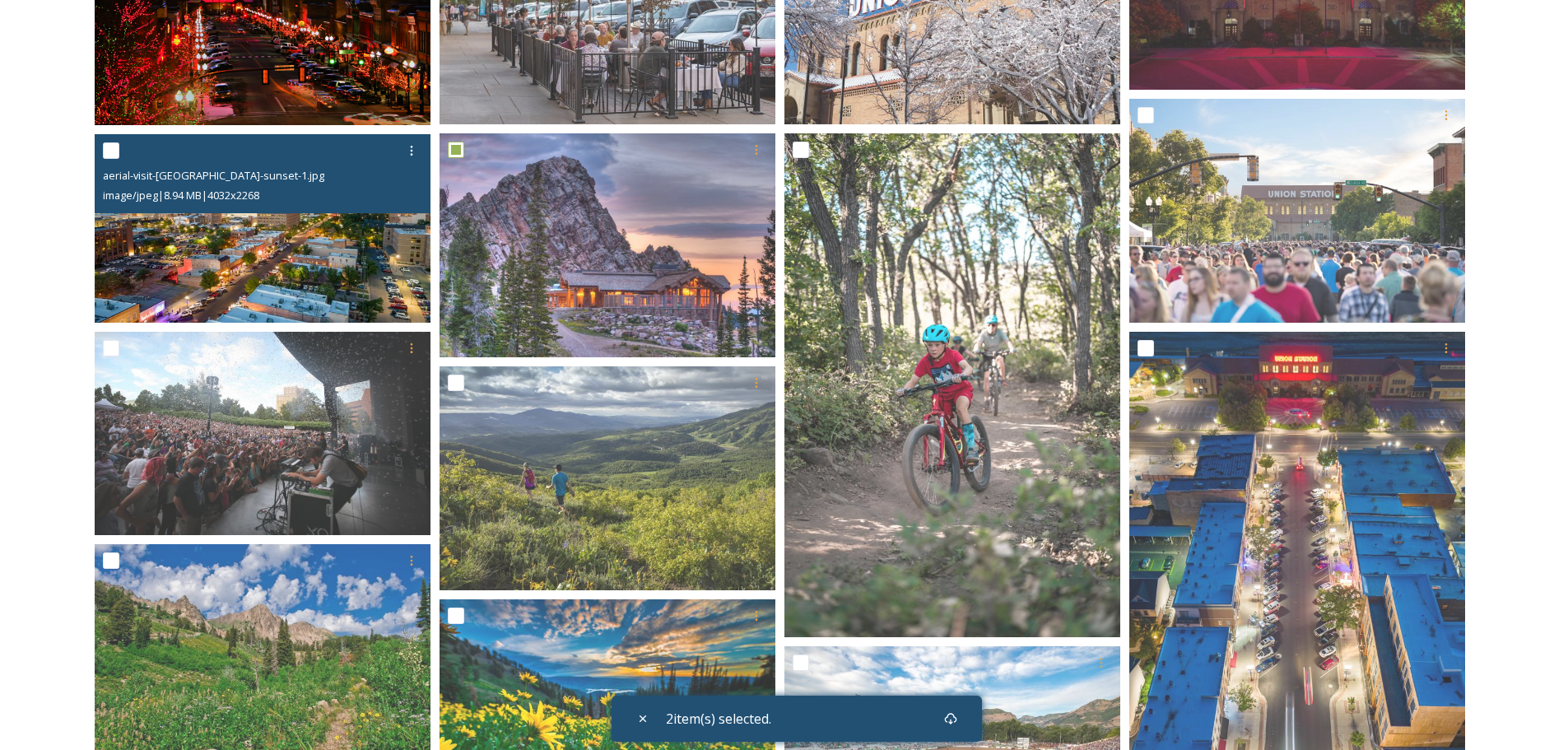
scroll to position [164, 0]
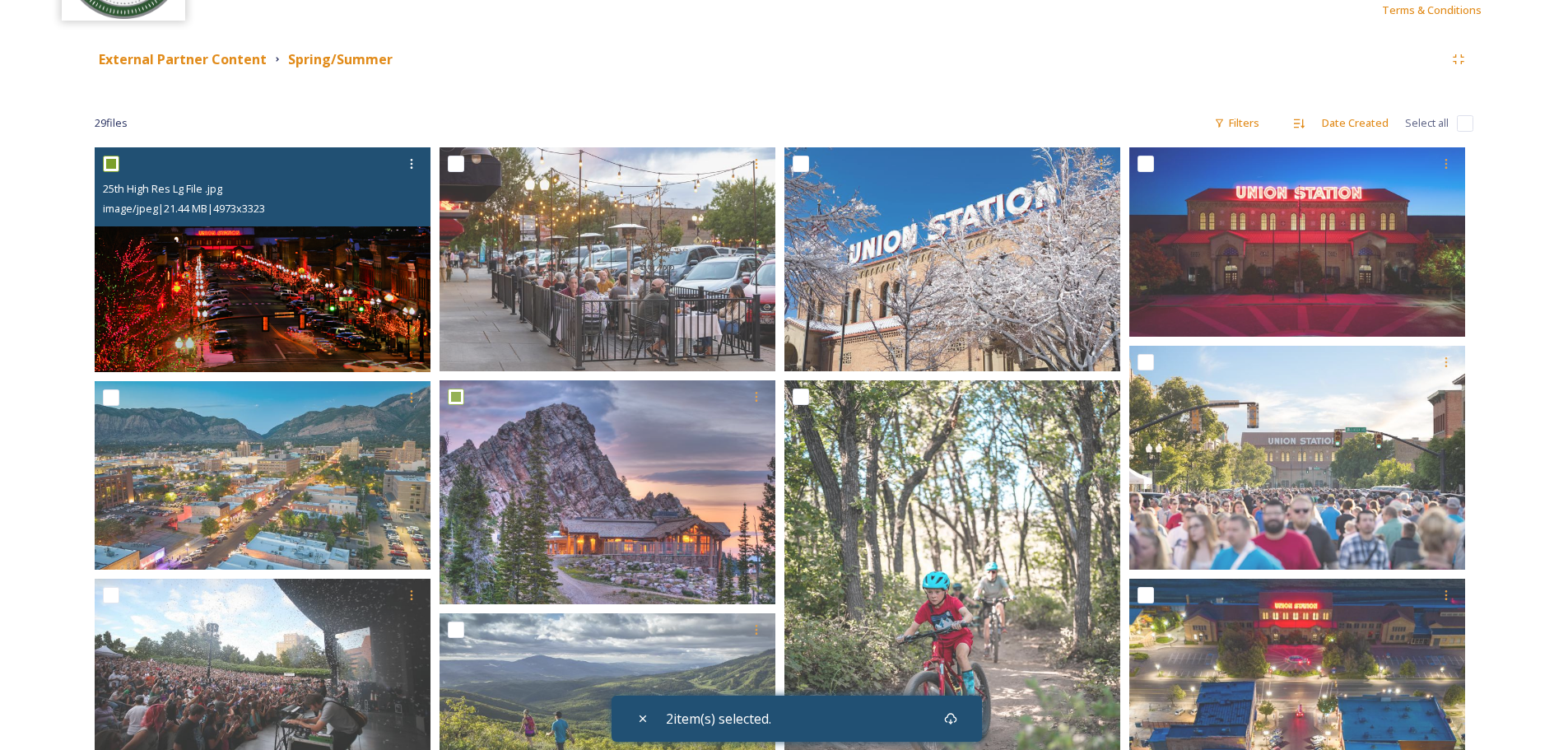
click at [291, 280] on img at bounding box center [263, 259] width 336 height 224
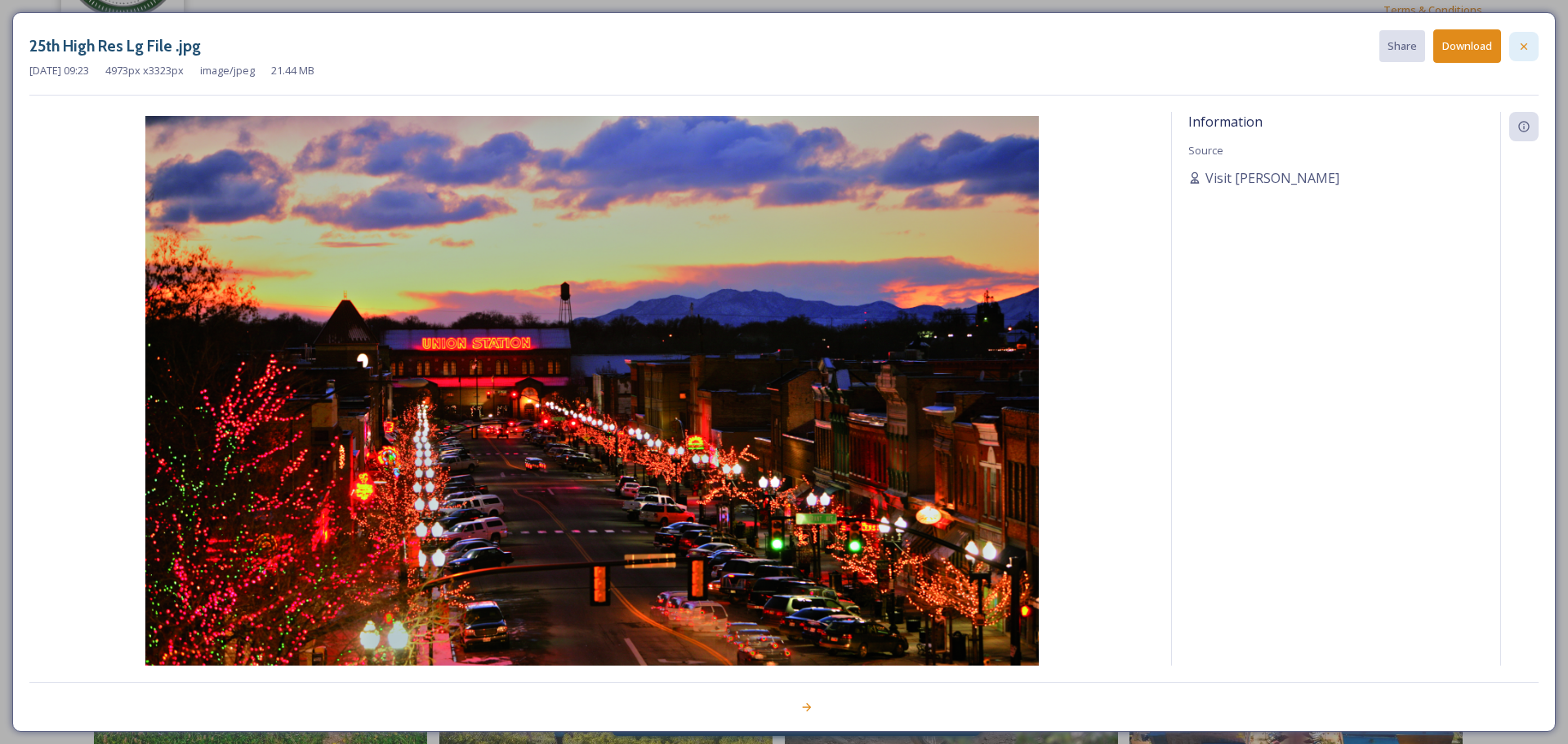
click at [1254, 44] on icon at bounding box center [1523, 46] width 13 height 13
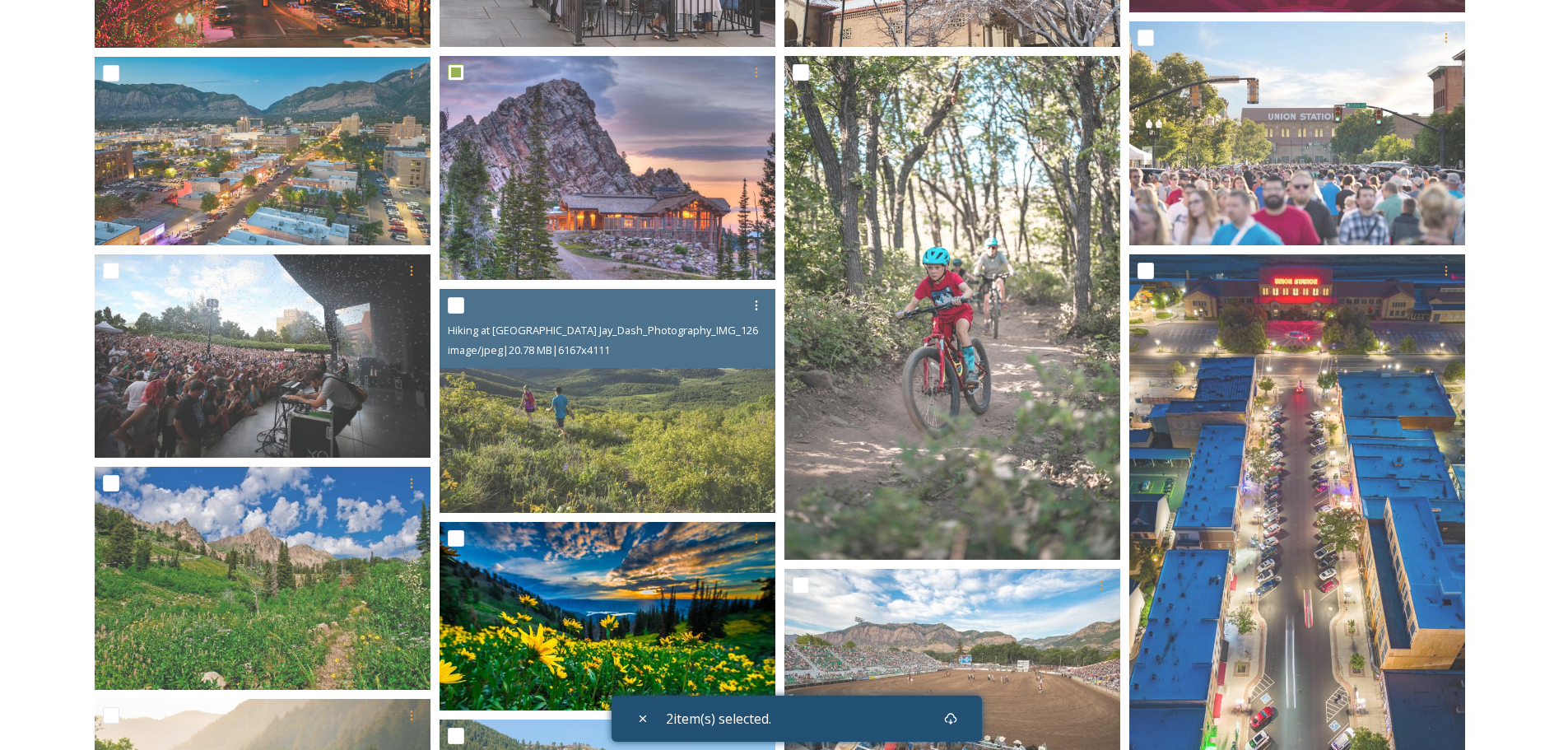
scroll to position [160, 0]
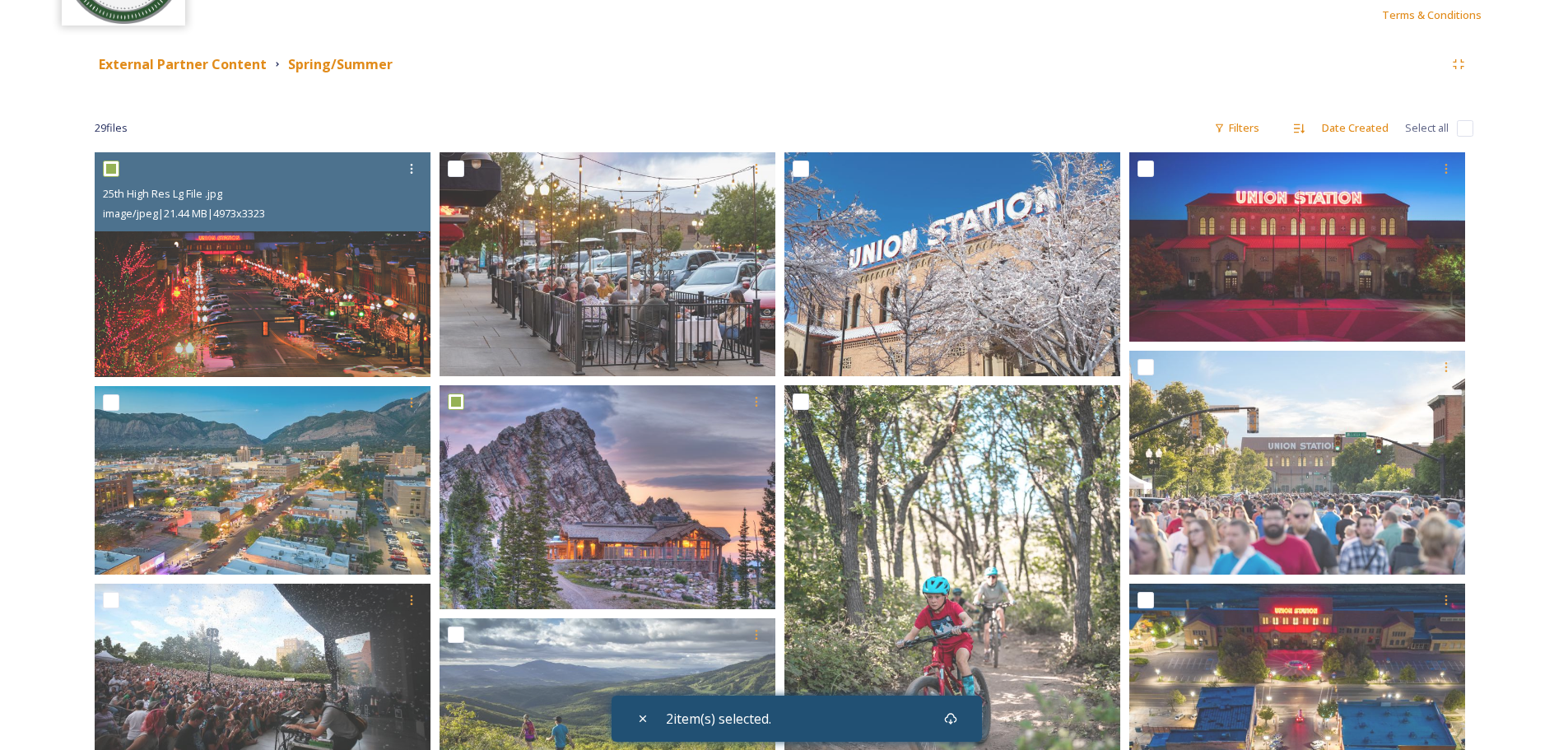
click at [539, 53] on div "External Partner Content Spring/Summer" at bounding box center [784, 64] width 1378 height 30
